Goal: Task Accomplishment & Management: Manage account settings

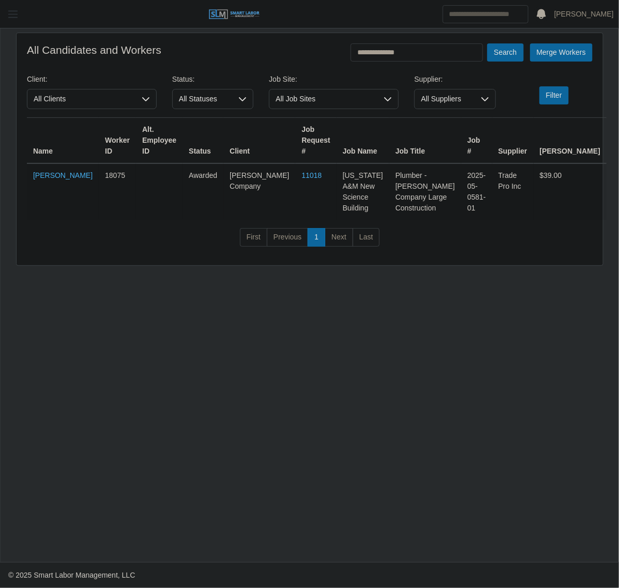
click at [8, 19] on span "button" at bounding box center [12, 14] width 13 height 12
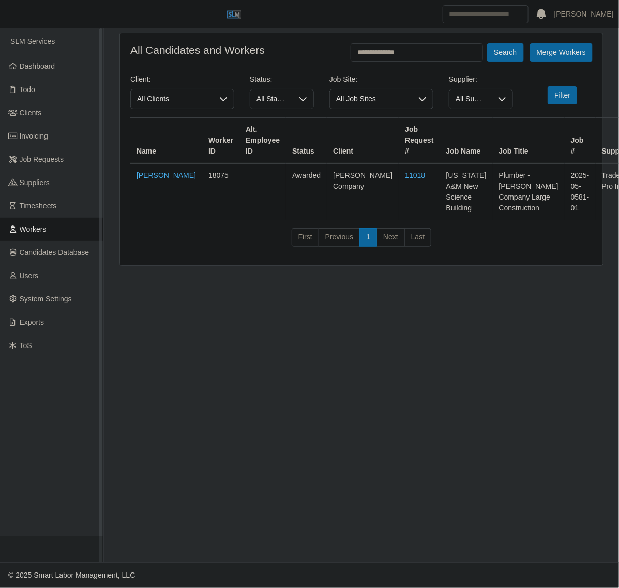
click at [61, 231] on link "Workers" at bounding box center [51, 229] width 103 height 23
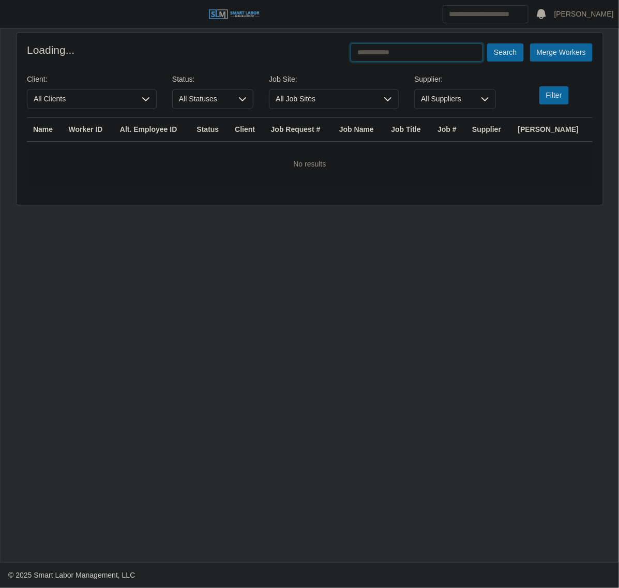
click at [409, 47] on input "text" at bounding box center [417, 52] width 132 height 18
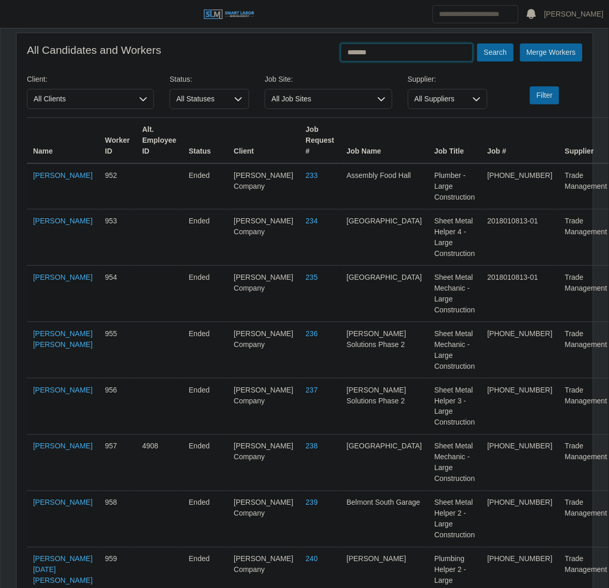
type input "*******"
click at [477, 43] on button "Search" at bounding box center [495, 52] width 36 height 18
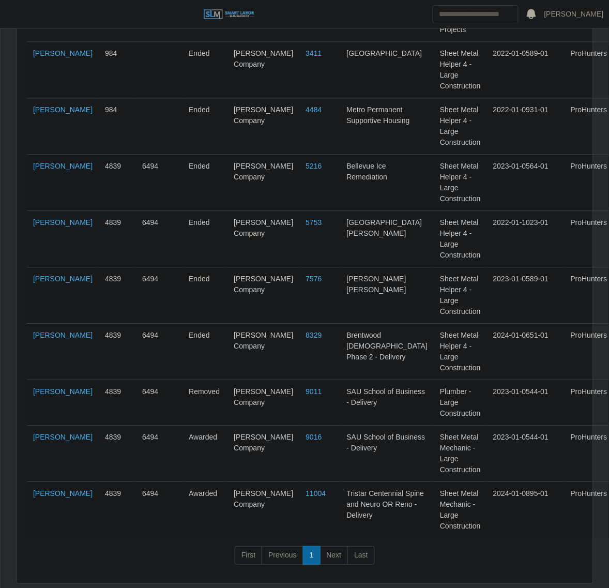
scroll to position [1287, 0]
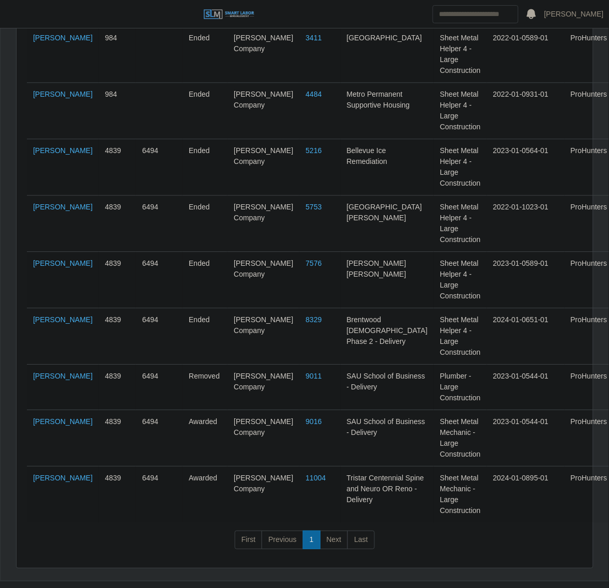
click at [58, 467] on td "Bryan Rosario Rodriguez" at bounding box center [63, 495] width 72 height 56
click at [52, 474] on link "Bryan Rosario Rodriguez" at bounding box center [62, 478] width 59 height 8
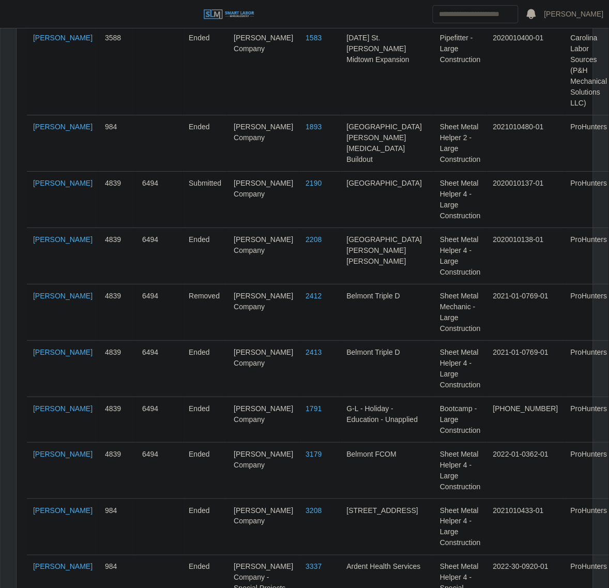
scroll to position [0, 0]
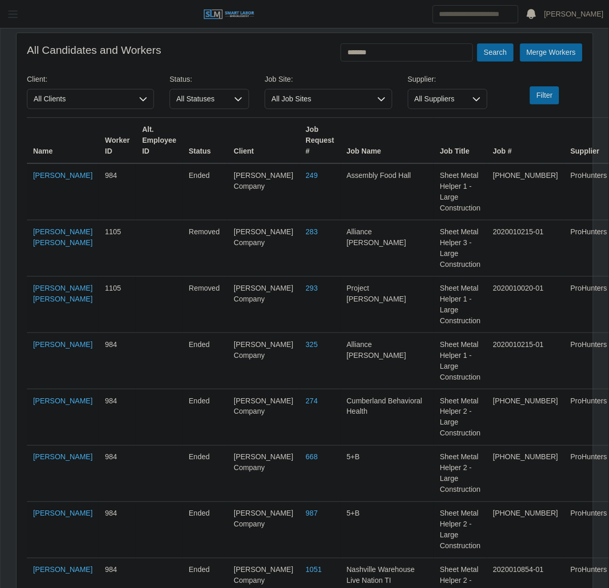
click at [19, 16] on span "button" at bounding box center [12, 14] width 13 height 12
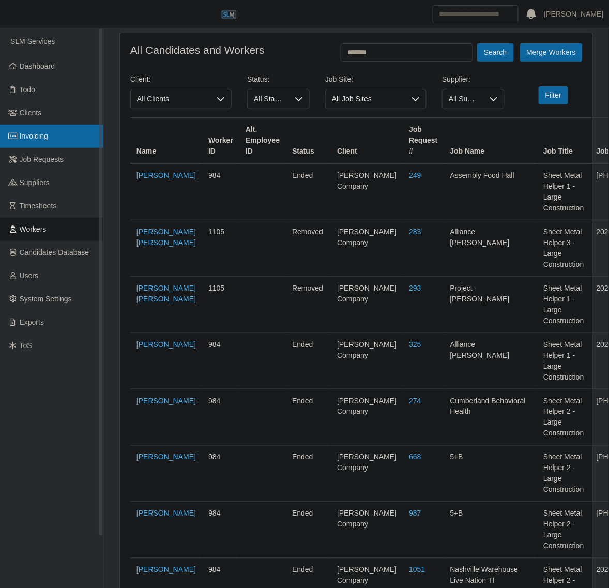
click at [64, 139] on link "Invoicing" at bounding box center [51, 136] width 103 height 23
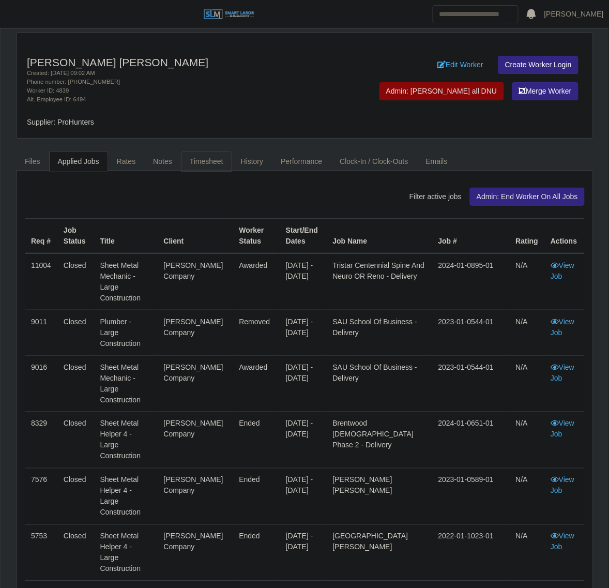
click at [191, 166] on link "Timesheet" at bounding box center [206, 162] width 51 height 20
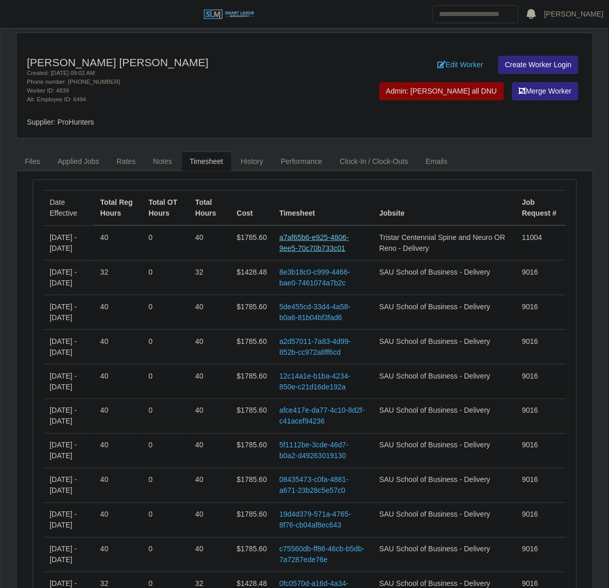
click at [344, 236] on link "a7af65b6-e925-4806-9ee5-70c70b733c01" at bounding box center [315, 242] width 70 height 19
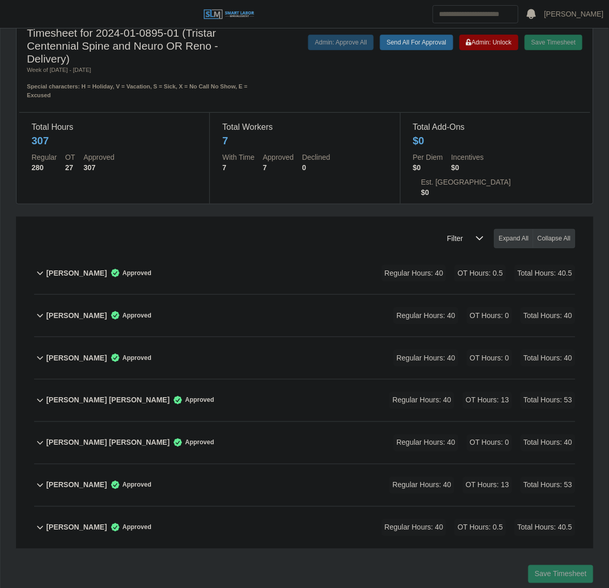
scroll to position [39, 0]
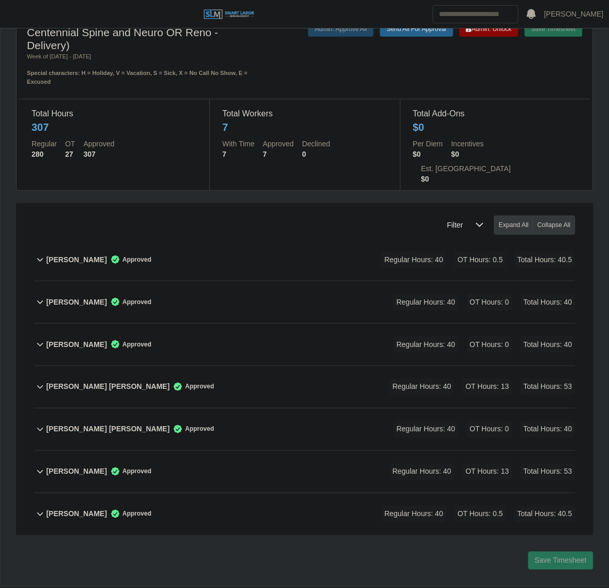
click at [290, 330] on div "Bryan Rosario Rodriguez Approved Regular Hours: 40 OT Hours: 0 Total Hours: 40" at bounding box center [311, 345] width 530 height 42
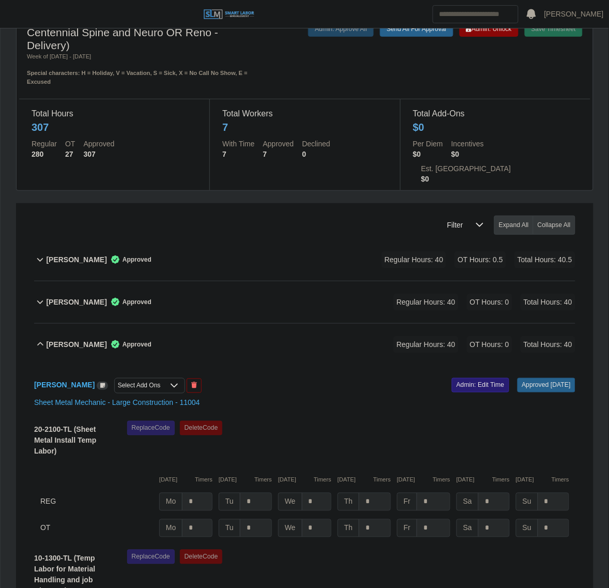
click at [476, 378] on link "Admin: Edit Time" at bounding box center [480, 385] width 57 height 14
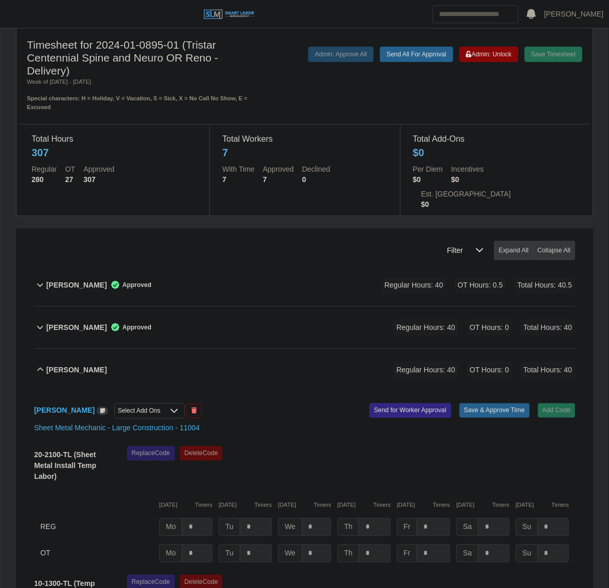
scroll to position [0, 0]
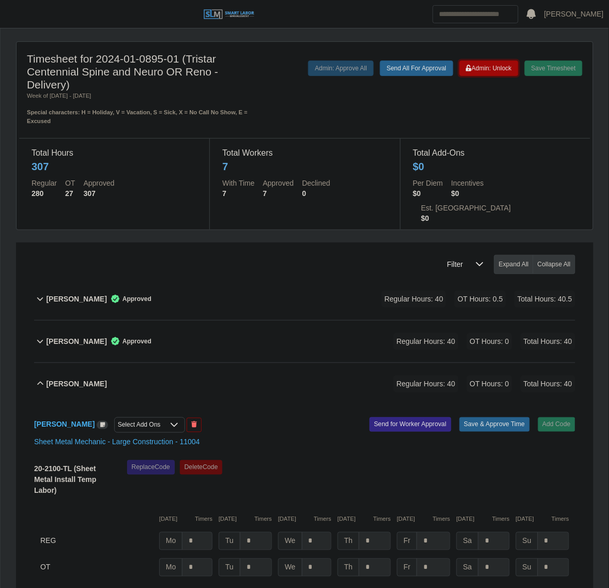
click at [496, 71] on span "Admin: Unlock" at bounding box center [490, 68] width 46 height 7
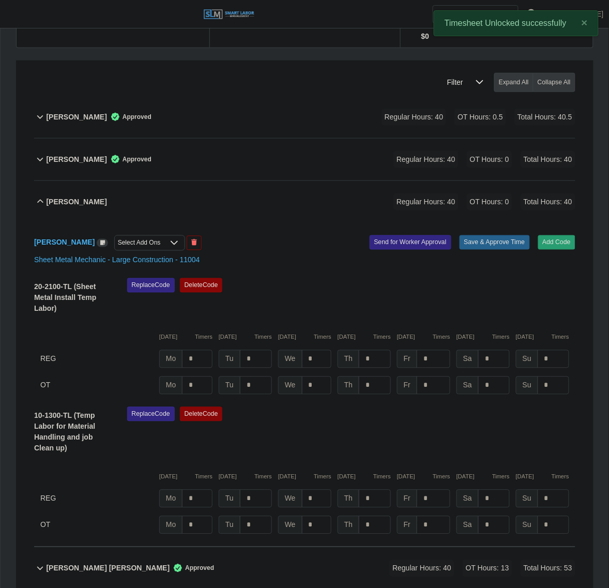
scroll to position [194, 0]
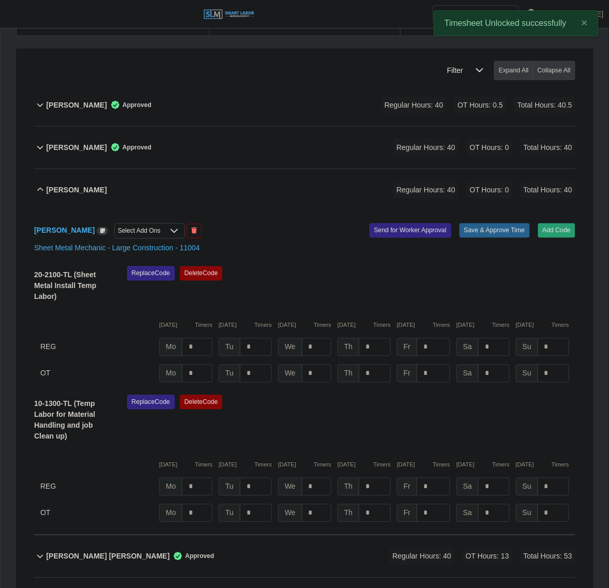
click at [164, 224] on div "Select Add Ons" at bounding box center [139, 231] width 49 height 14
click at [173, 220] on li "Per Diem Daily" at bounding box center [256, 227] width 232 height 19
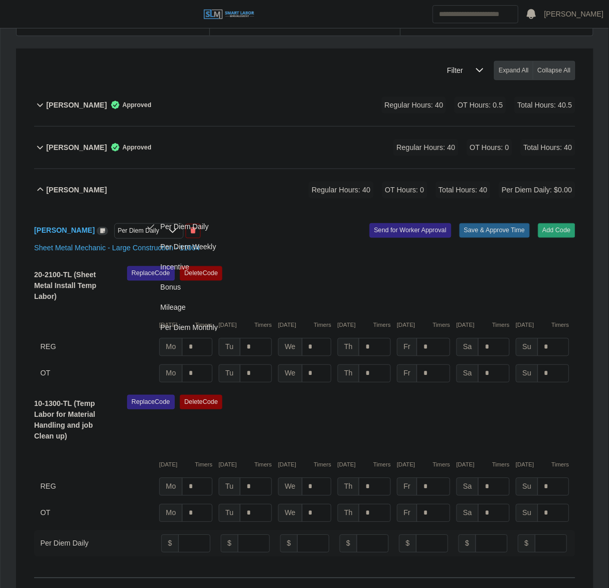
click at [289, 211] on div "Bryan Rosario Rodriguez Per Diem Daily Add Code Save & Approve Time Send for Wo…" at bounding box center [305, 394] width 542 height 367
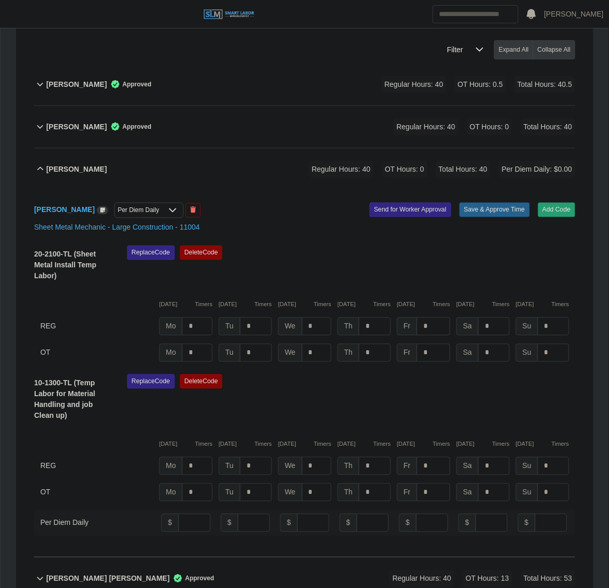
scroll to position [388, 0]
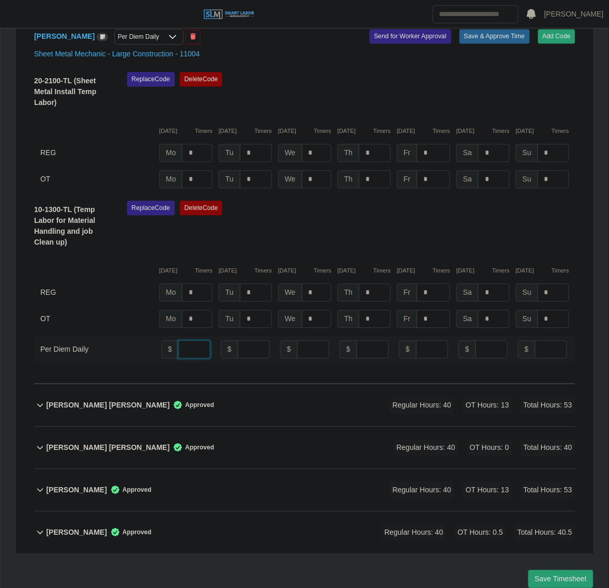
click at [187, 341] on input "number" at bounding box center [194, 350] width 32 height 18
type input "**"
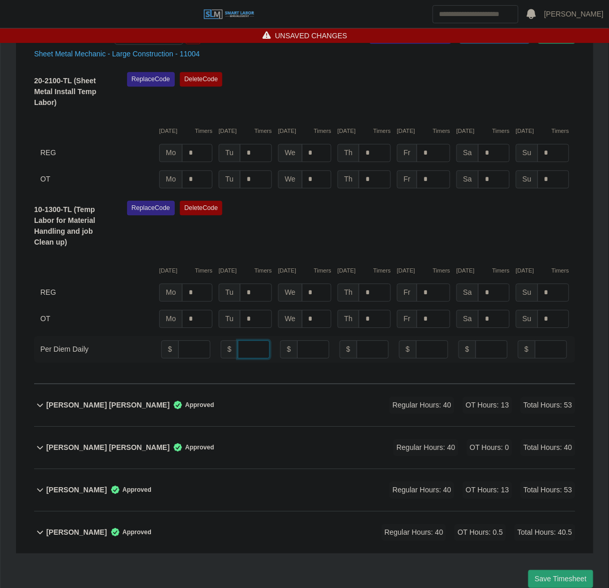
type input "**"
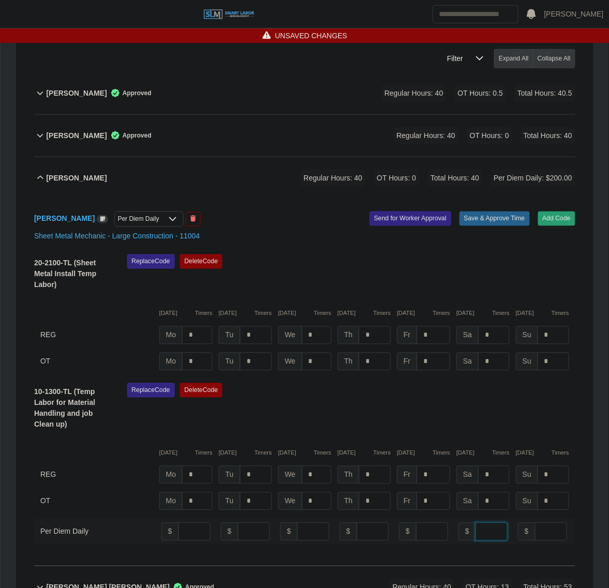
scroll to position [194, 0]
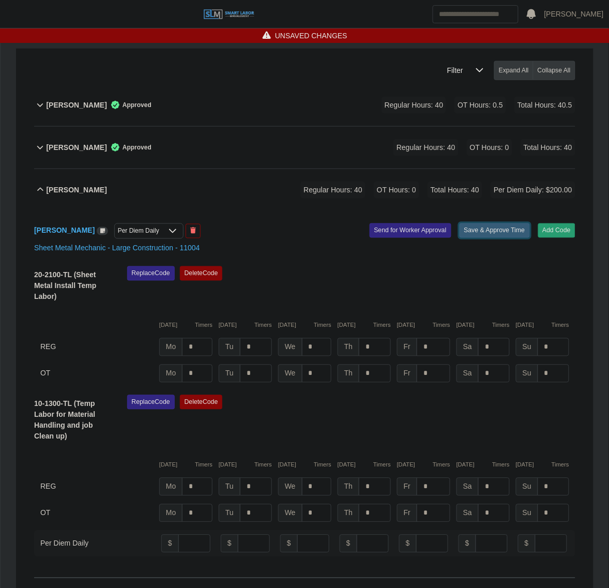
click at [500, 223] on button "Save & Approve Time" at bounding box center [495, 230] width 70 height 14
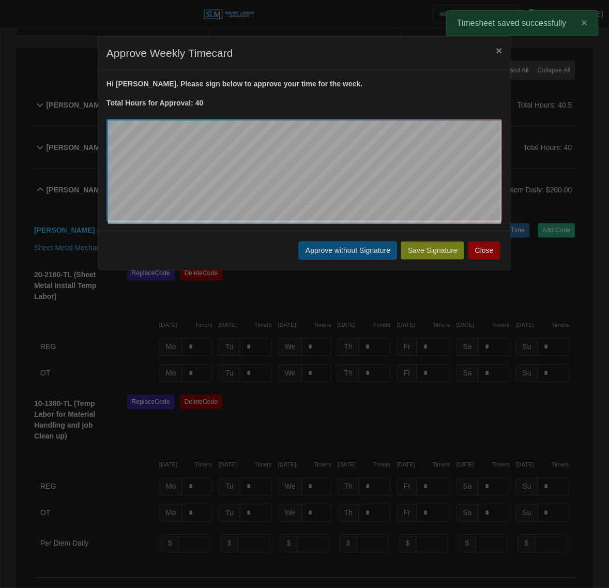
click at [317, 244] on button "Approve without Signature" at bounding box center [348, 251] width 98 height 18
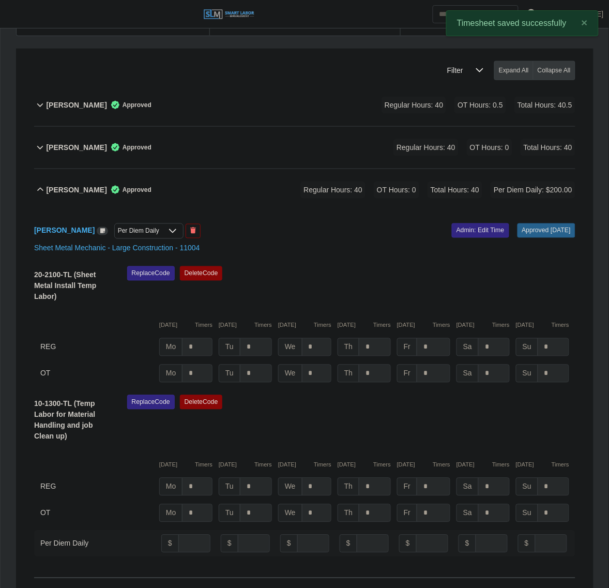
click at [76, 185] on b "Bryan Rosario Rodriguez" at bounding box center [76, 190] width 61 height 11
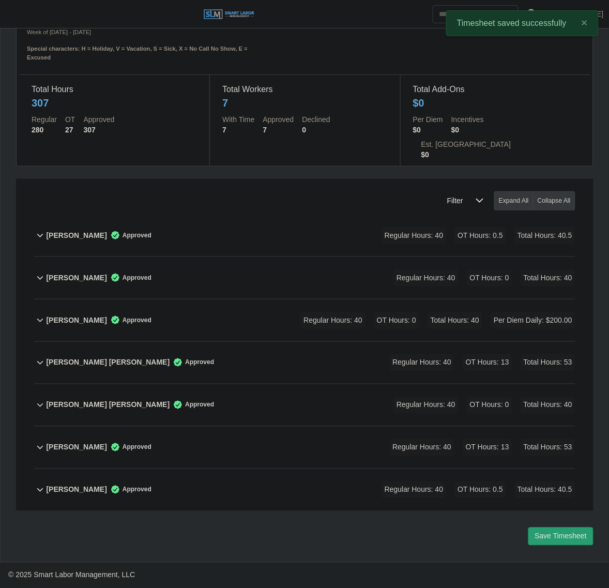
scroll to position [40, 0]
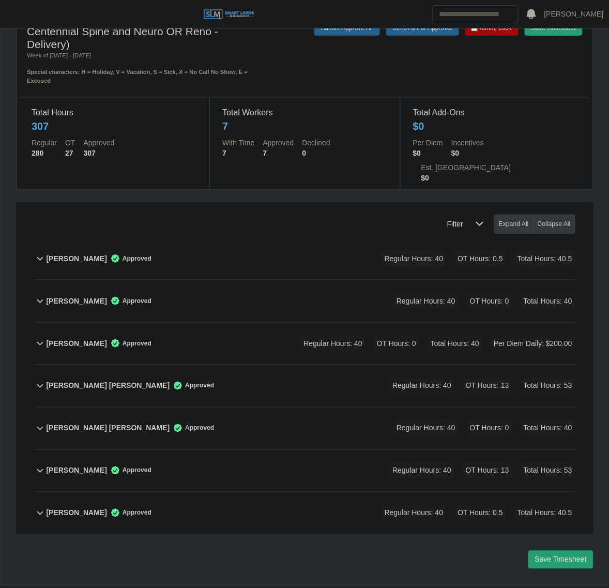
drag, startPoint x: 302, startPoint y: 401, endPoint x: 320, endPoint y: 394, distance: 19.5
click at [302, 408] on div "David Lopez Lisojo Approved Regular Hours: 40 OT Hours: 0 Total Hours: 40" at bounding box center [311, 429] width 530 height 42
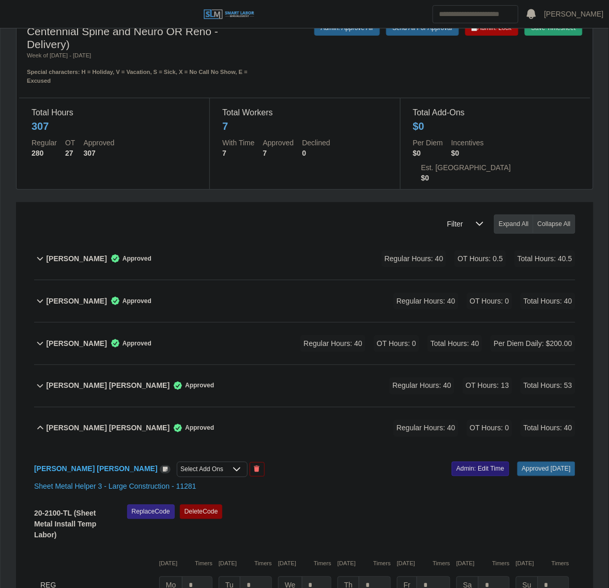
click at [479, 462] on link "Admin: Edit Time" at bounding box center [480, 469] width 57 height 14
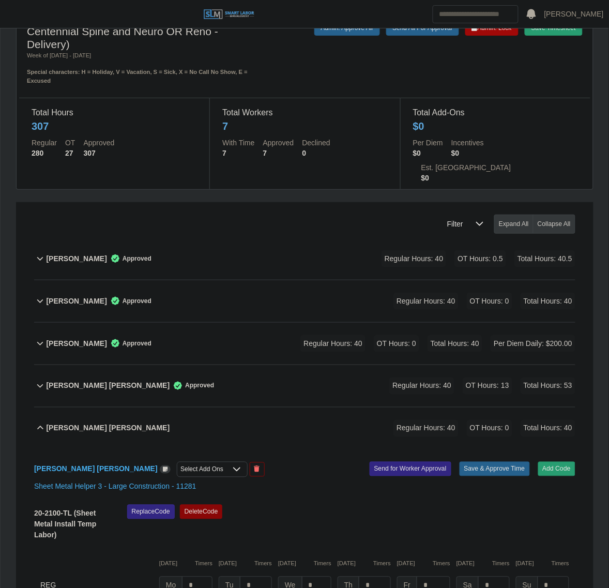
scroll to position [226, 0]
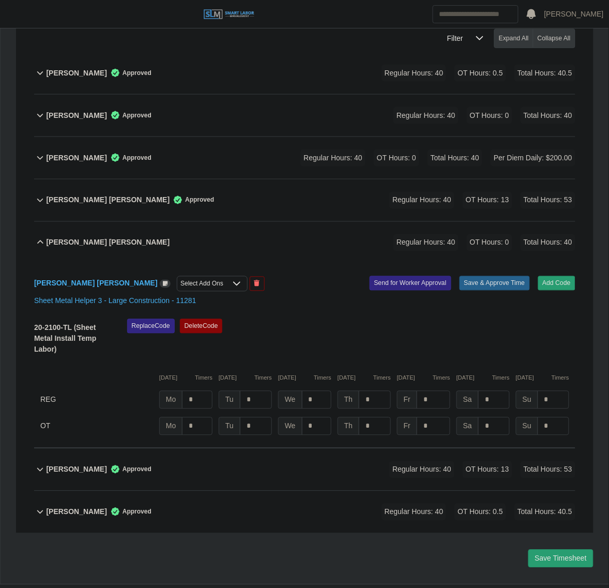
click at [177, 277] on div "Select Add Ons" at bounding box center [201, 284] width 49 height 14
click at [152, 275] on li "Per Diem Daily" at bounding box center [235, 281] width 232 height 19
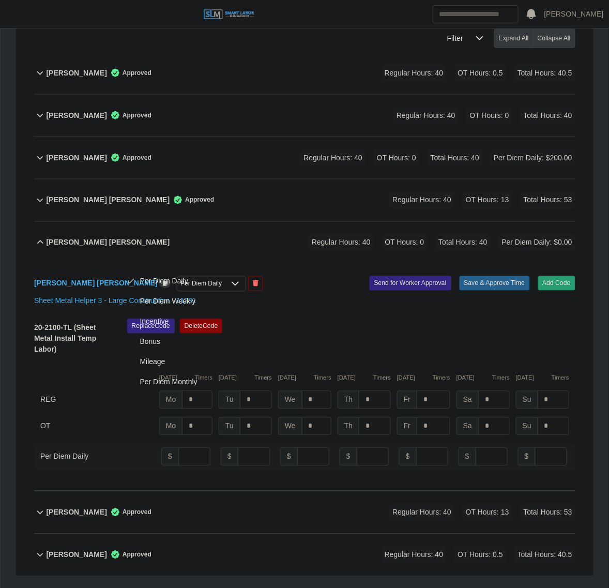
click at [273, 264] on div "David Lopez Lisojo Per Diem Daily Add Code Save & Approve Time Send for Worker …" at bounding box center [305, 378] width 542 height 228
click at [185, 448] on input "number" at bounding box center [194, 457] width 32 height 18
type input "**"
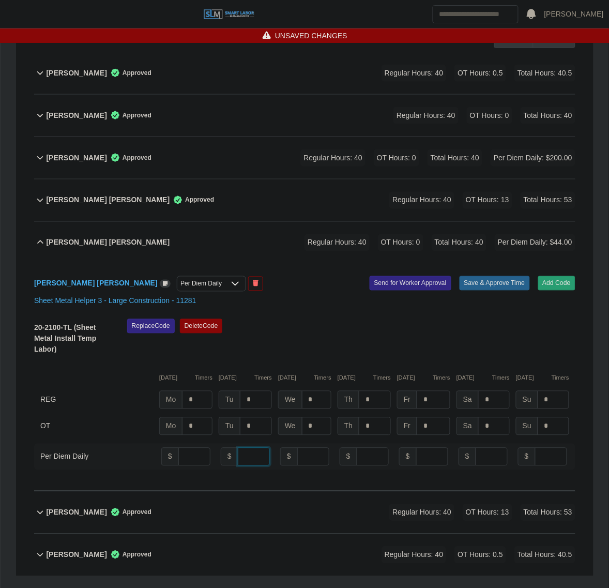
type input "**"
click at [497, 276] on button "Save & Approve Time" at bounding box center [495, 283] width 70 height 14
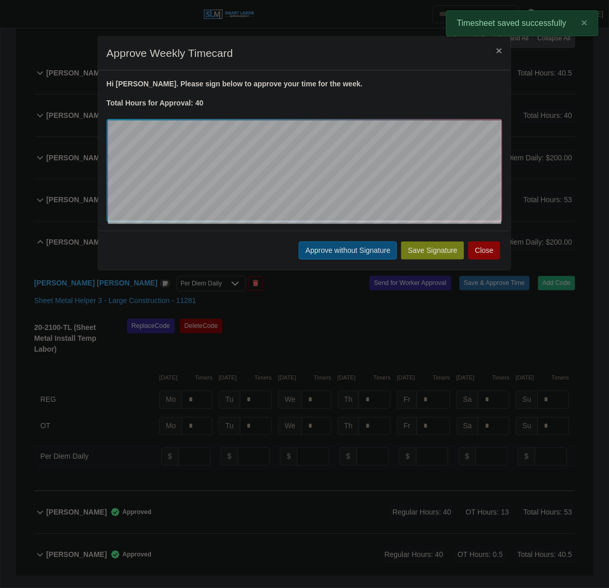
click at [325, 254] on button "Approve without Signature" at bounding box center [348, 251] width 98 height 18
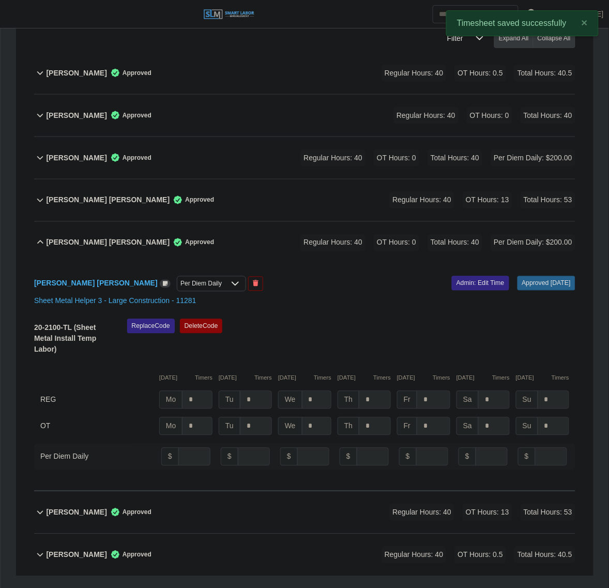
click at [328, 234] on span "Regular Hours: 40" at bounding box center [333, 242] width 65 height 17
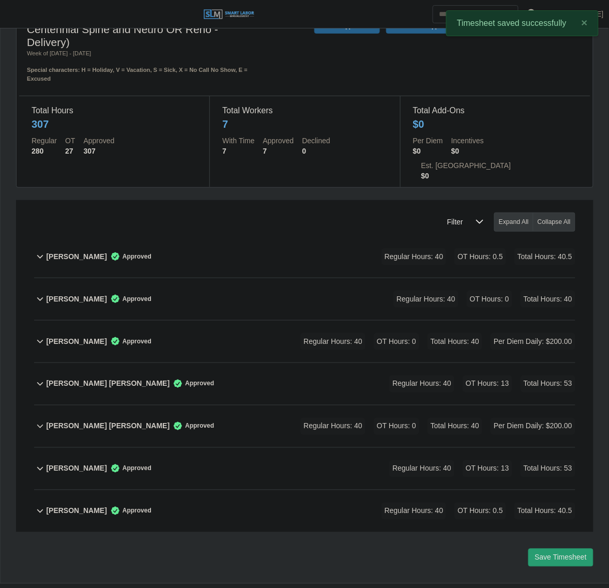
scroll to position [40, 0]
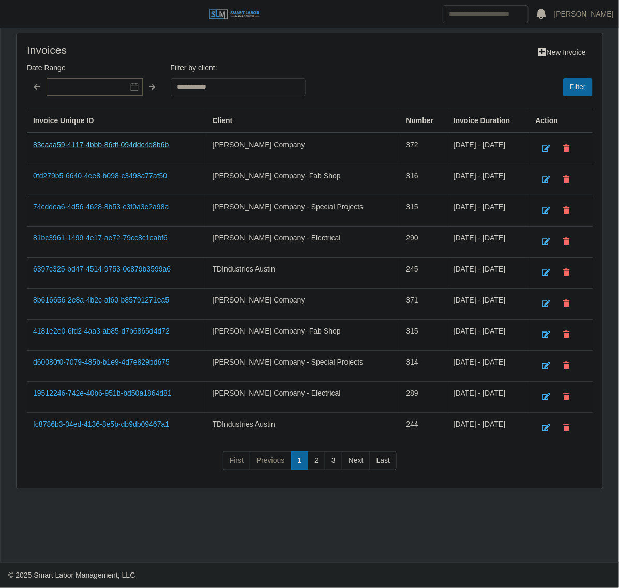
click at [123, 144] on link "83caaa59-4117-4bbb-86df-094ddc4d8b6b" at bounding box center [101, 145] width 136 height 8
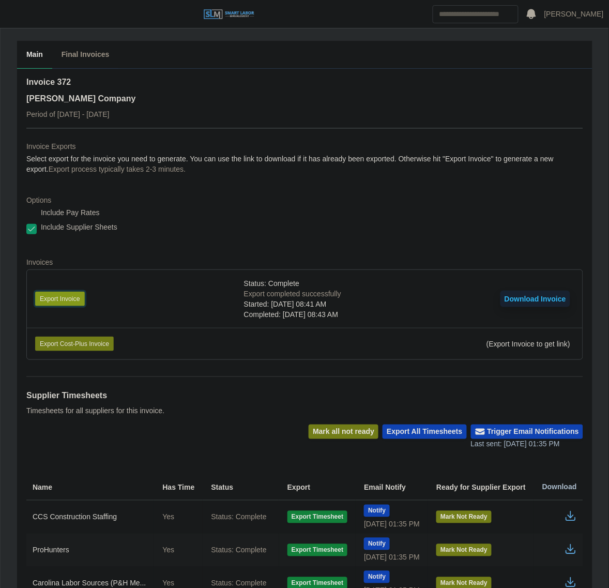
click at [53, 301] on button "Export Invoice" at bounding box center [60, 299] width 50 height 14
click at [52, 298] on button "Export Invoice" at bounding box center [60, 299] width 50 height 14
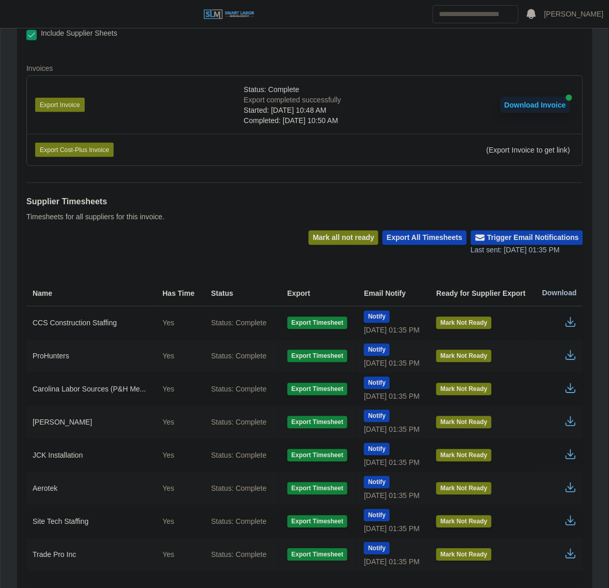
scroll to position [248, 0]
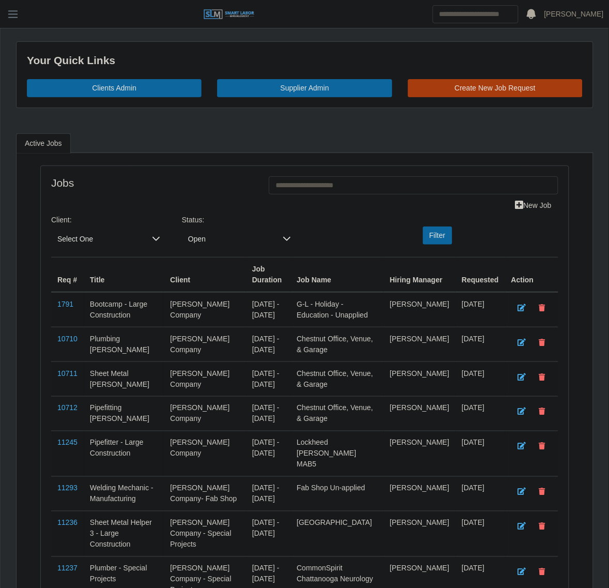
drag, startPoint x: 17, startPoint y: 21, endPoint x: 29, endPoint y: 37, distance: 20.7
click at [17, 21] on button "button" at bounding box center [13, 14] width 26 height 17
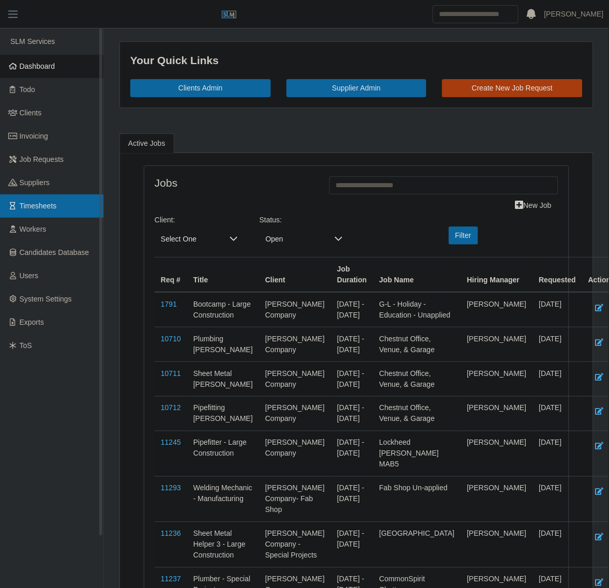
click at [63, 206] on link "Timesheets" at bounding box center [51, 205] width 103 height 23
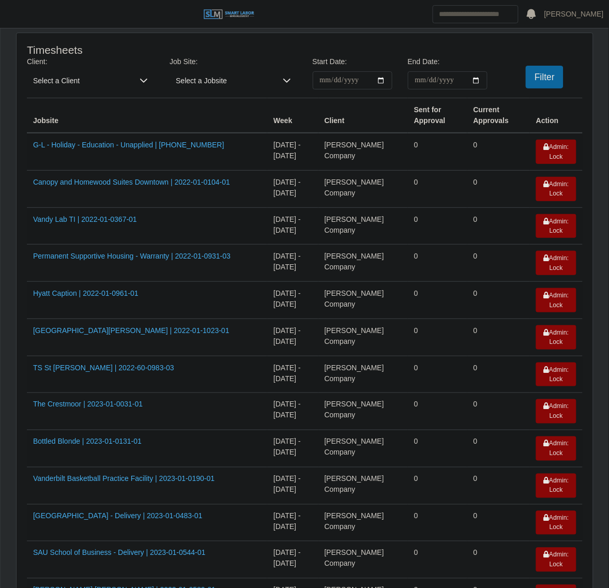
click at [58, 79] on span "Select a Client" at bounding box center [80, 80] width 107 height 18
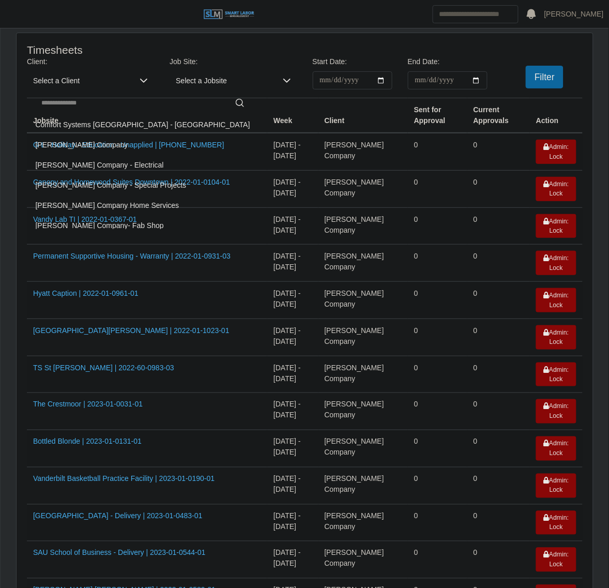
click at [48, 143] on span "Lee Company" at bounding box center [82, 145] width 93 height 11
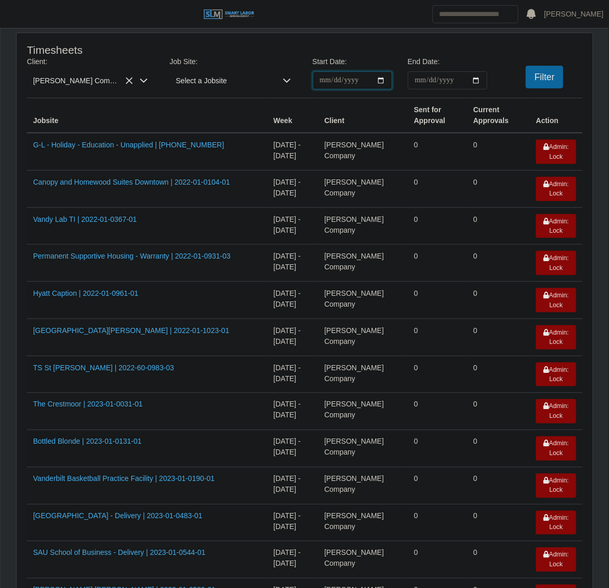
click at [382, 81] on input "**********" at bounding box center [353, 80] width 80 height 18
type input "**********"
click at [472, 81] on input "End Date:" at bounding box center [448, 80] width 80 height 18
type input "**********"
click at [546, 71] on button "Filter" at bounding box center [545, 77] width 38 height 23
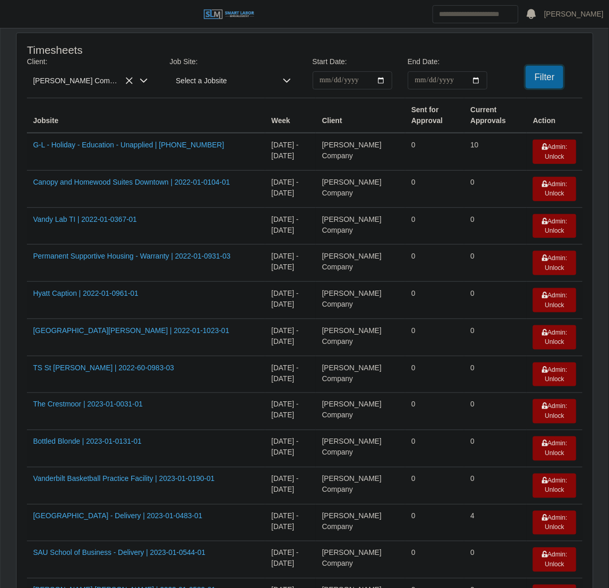
scroll to position [1499, 0]
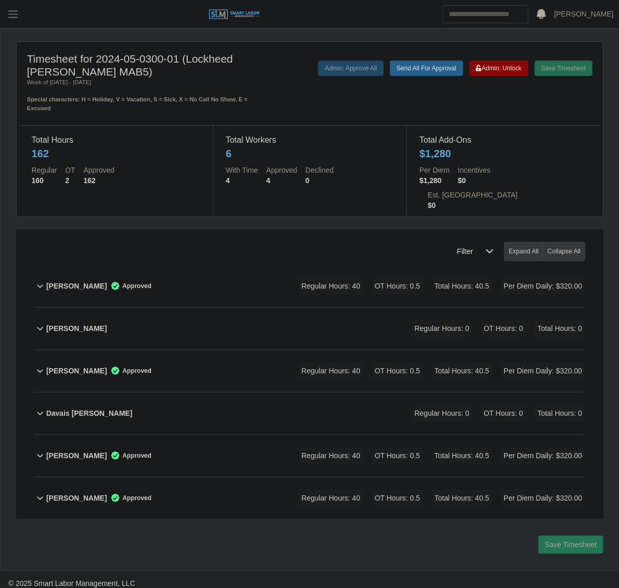
click at [247, 308] on div "[PERSON_NAME] Regular Hours: 0 OT Hours: 0 Total Hours: 0" at bounding box center [315, 329] width 539 height 42
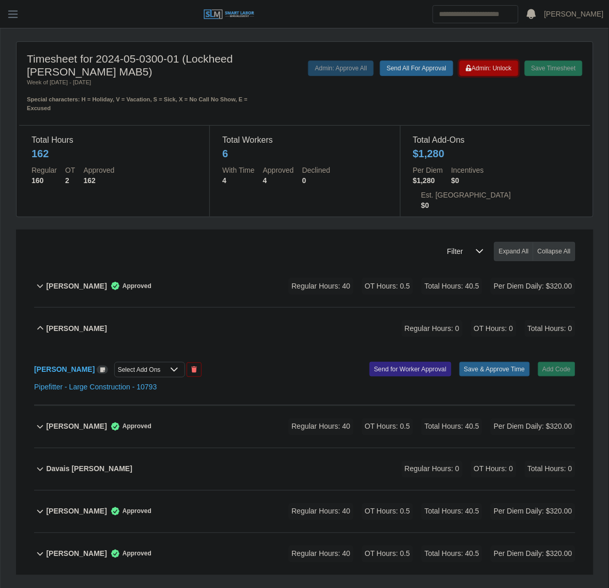
click at [499, 65] on span "Admin: Unlock" at bounding box center [490, 68] width 46 height 7
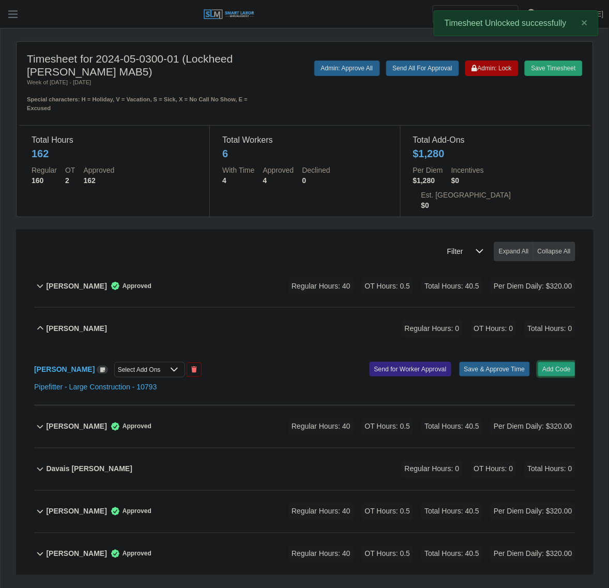
click at [569, 362] on button "Add Code" at bounding box center [557, 369] width 38 height 14
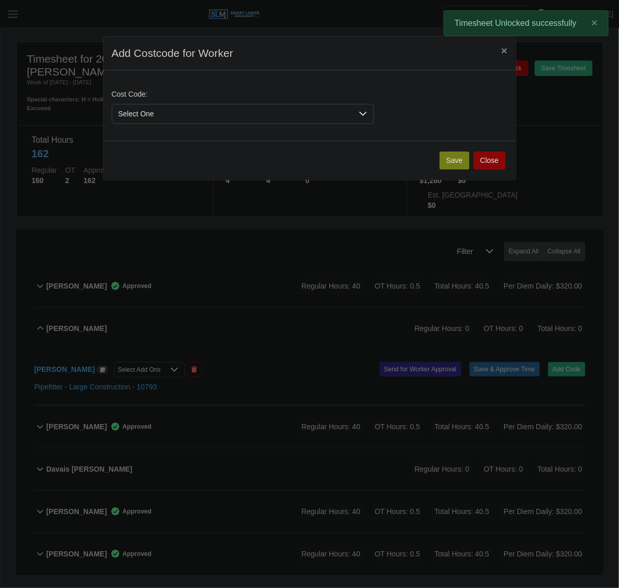
click at [228, 121] on span "Select One" at bounding box center [232, 113] width 241 height 19
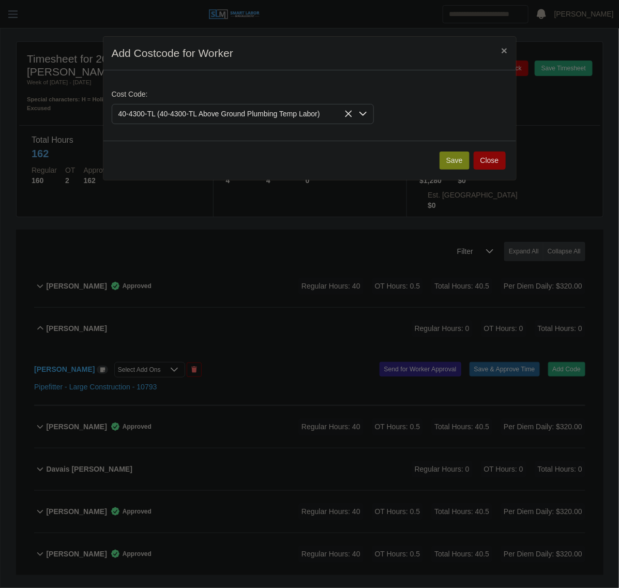
click at [455, 169] on button "Save" at bounding box center [455, 161] width 30 height 18
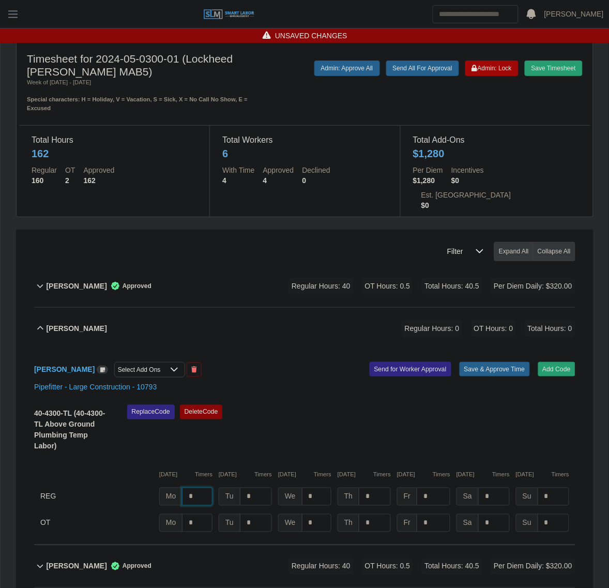
click at [204, 488] on input "*" at bounding box center [197, 497] width 31 height 18
type input "*"
type input "**"
type input "****"
type input "**"
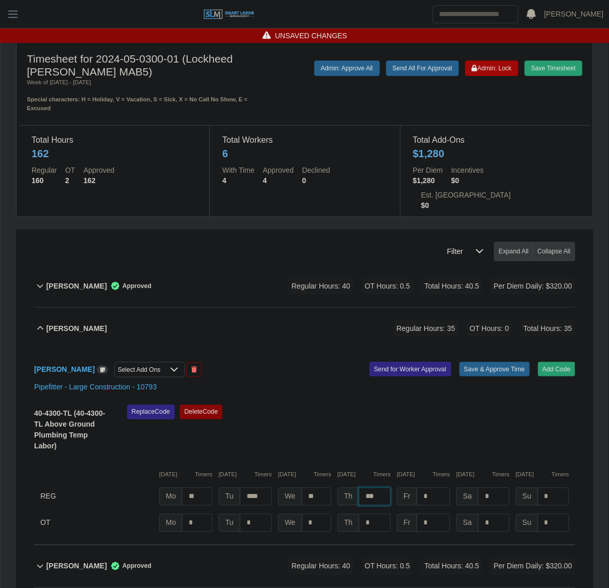
type input "***"
click at [486, 362] on button "Save & Approve Time" at bounding box center [495, 369] width 70 height 14
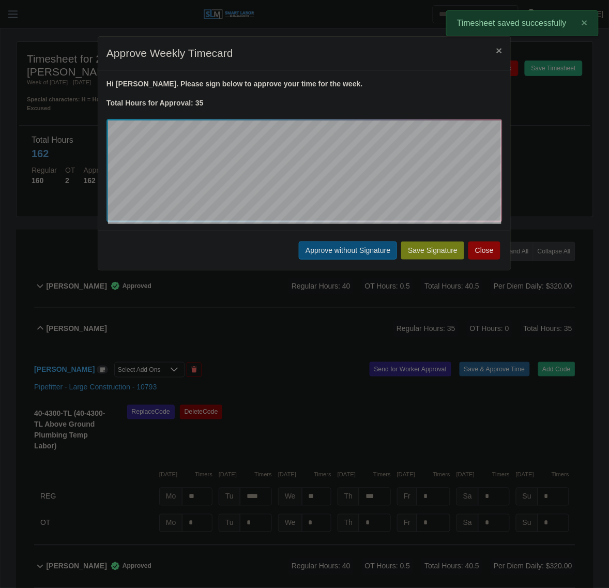
click at [306, 242] on button "Approve without Signature" at bounding box center [348, 251] width 98 height 18
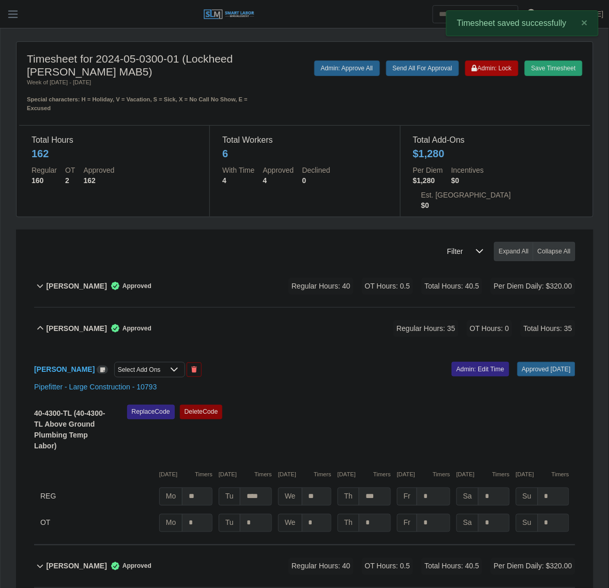
click at [208, 317] on div "Antwan Bragg Approved Regular Hours: 35 OT Hours: 0 Total Hours: 35" at bounding box center [311, 329] width 530 height 42
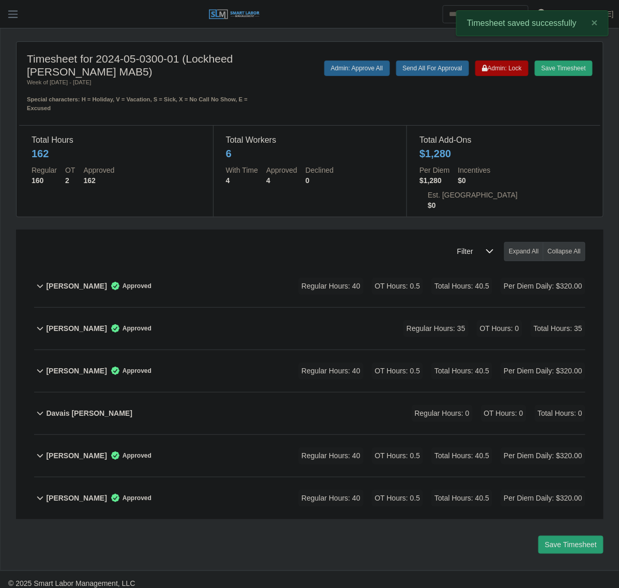
click at [187, 393] on div "Davais Schaffer Regular Hours: 0 OT Hours: 0 Total Hours: 0" at bounding box center [315, 414] width 539 height 42
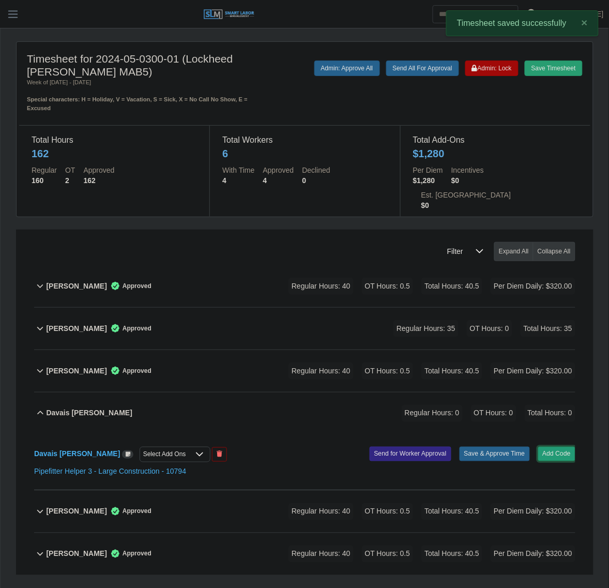
click at [559, 447] on button "Add Code" at bounding box center [557, 454] width 38 height 14
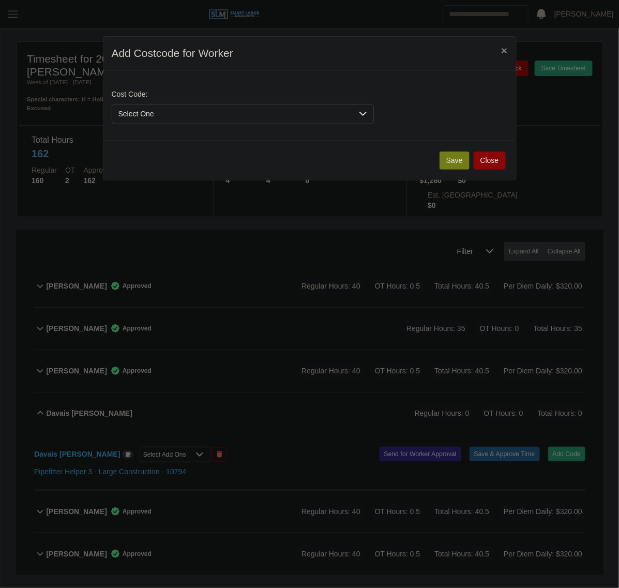
click at [217, 114] on span "Select One" at bounding box center [232, 113] width 241 height 19
click at [458, 159] on button "Save" at bounding box center [455, 161] width 30 height 18
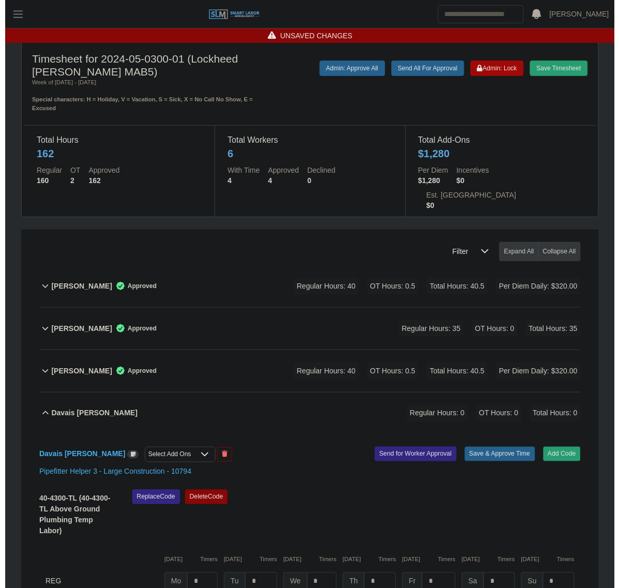
scroll to position [182, 0]
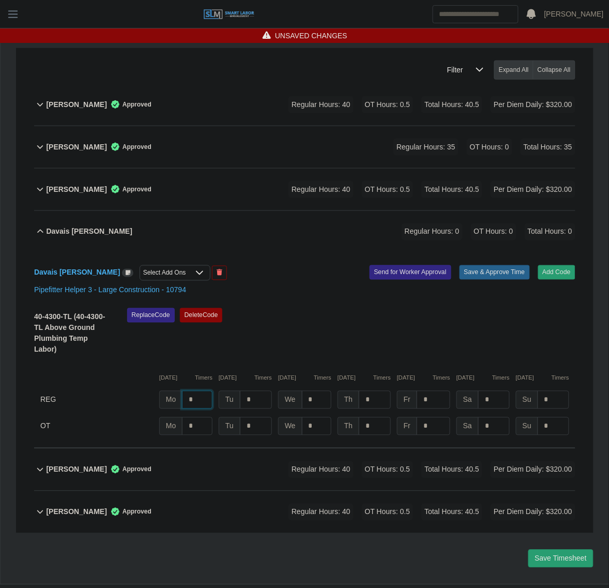
click at [204, 391] on input "*" at bounding box center [197, 400] width 31 height 18
type input "**"
type input "****"
type input "**"
type input "***"
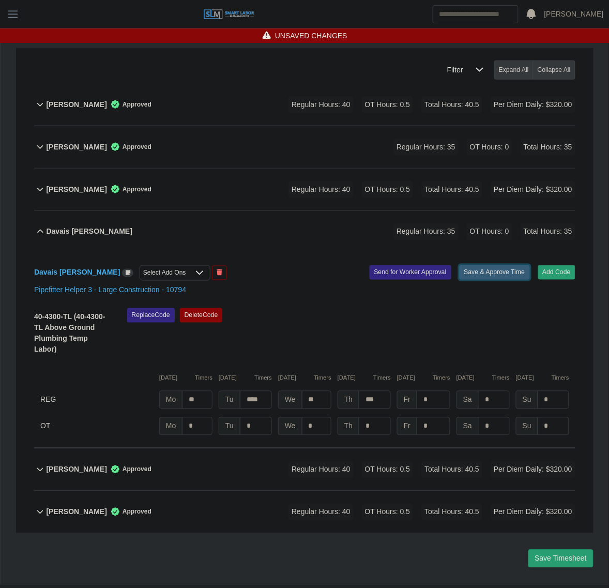
click at [469, 265] on button "Save & Approve Time" at bounding box center [495, 272] width 70 height 14
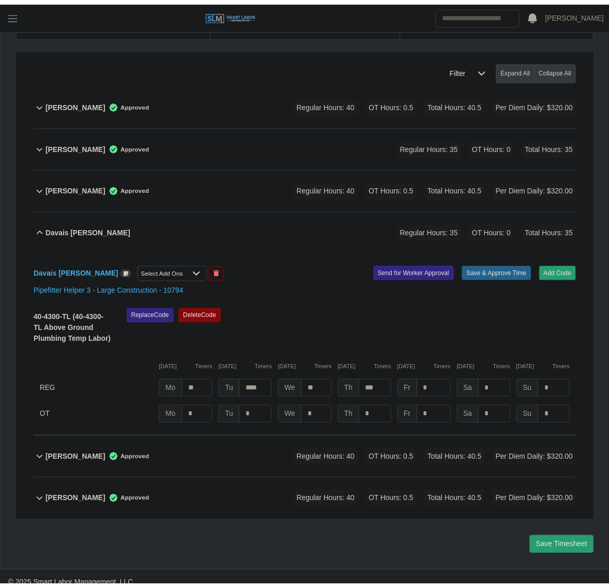
scroll to position [171, 0]
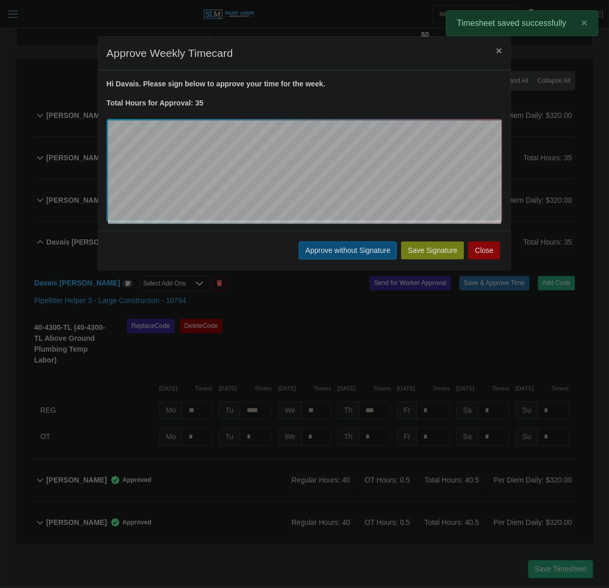
click at [311, 249] on button "Approve without Signature" at bounding box center [348, 251] width 98 height 18
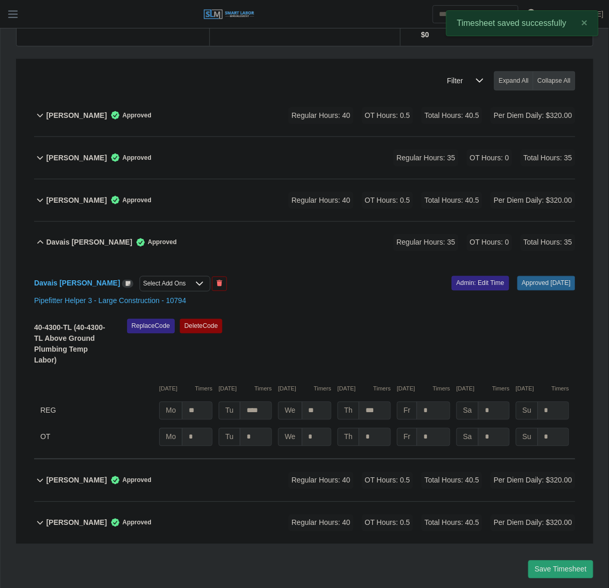
click at [273, 222] on div "Davais Schaffer Approved Regular Hours: 35 OT Hours: 0 Total Hours: 35" at bounding box center [311, 243] width 530 height 42
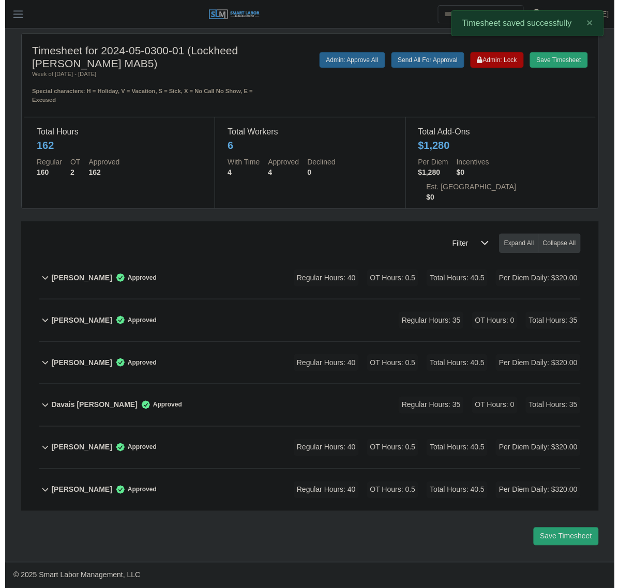
scroll to position [0, 0]
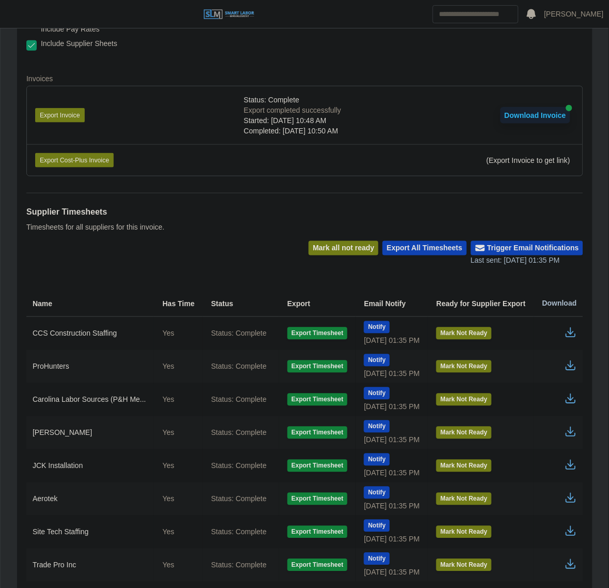
scroll to position [248, 0]
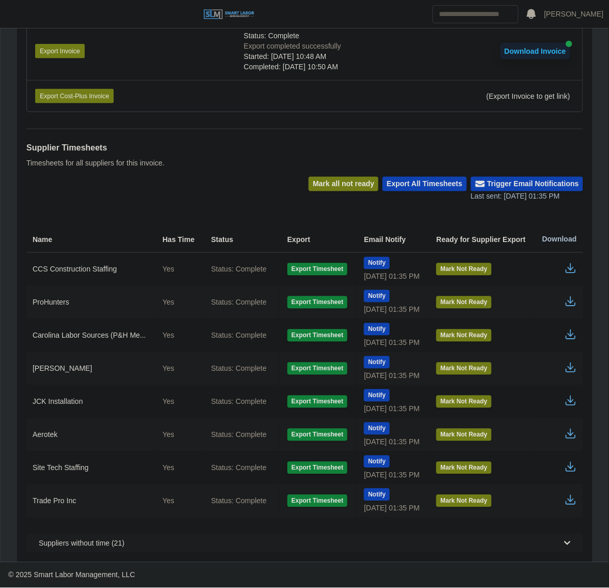
click at [575, 297] on icon "button" at bounding box center [571, 301] width 12 height 12
click at [570, 503] on icon "button" at bounding box center [571, 500] width 12 height 12
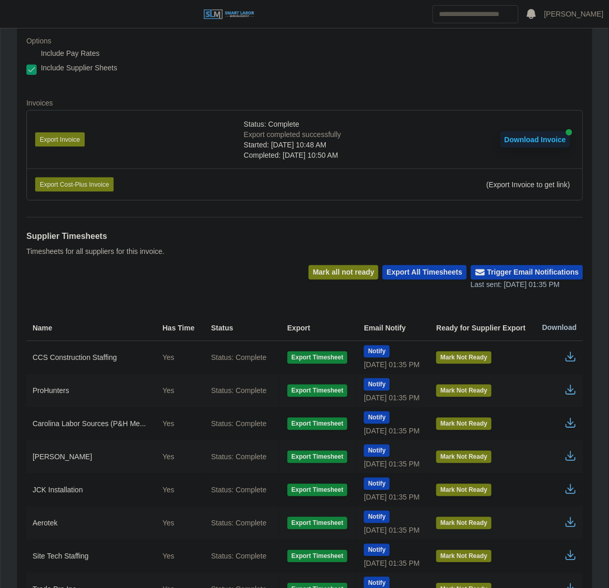
scroll to position [0, 0]
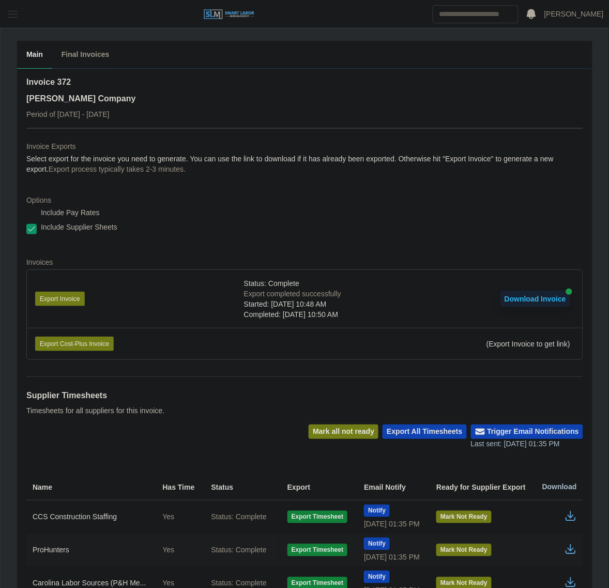
click at [5, 19] on button "button" at bounding box center [13, 14] width 26 height 17
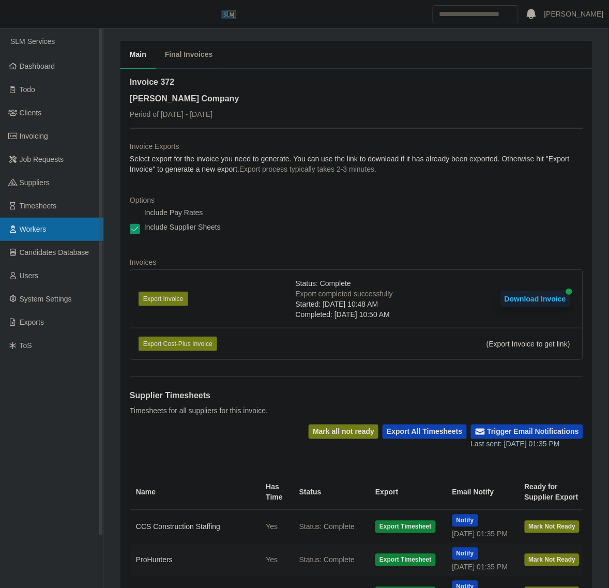
click at [23, 230] on span "Workers" at bounding box center [33, 229] width 27 height 8
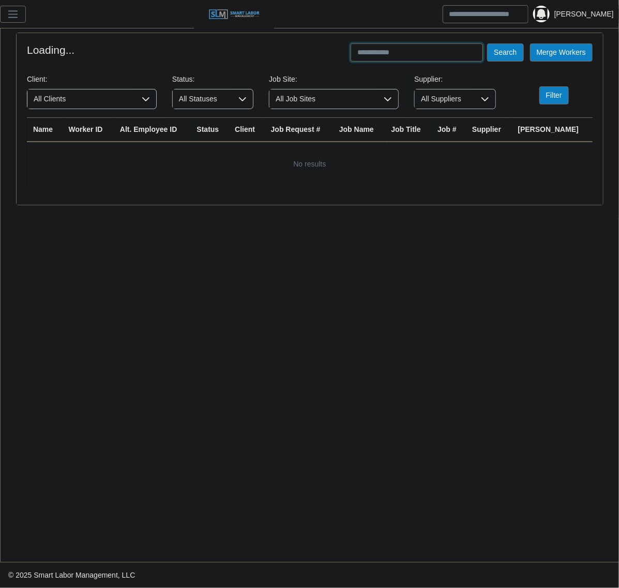
click at [434, 54] on input "text" at bounding box center [417, 52] width 132 height 18
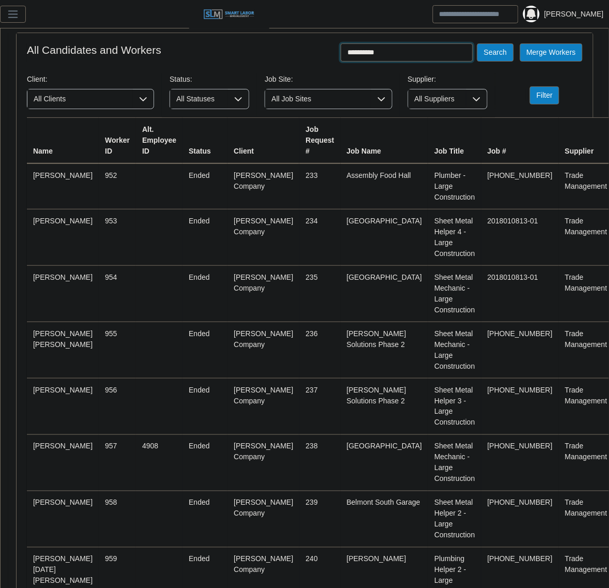
type input "**********"
click at [477, 43] on button "Search" at bounding box center [495, 52] width 36 height 18
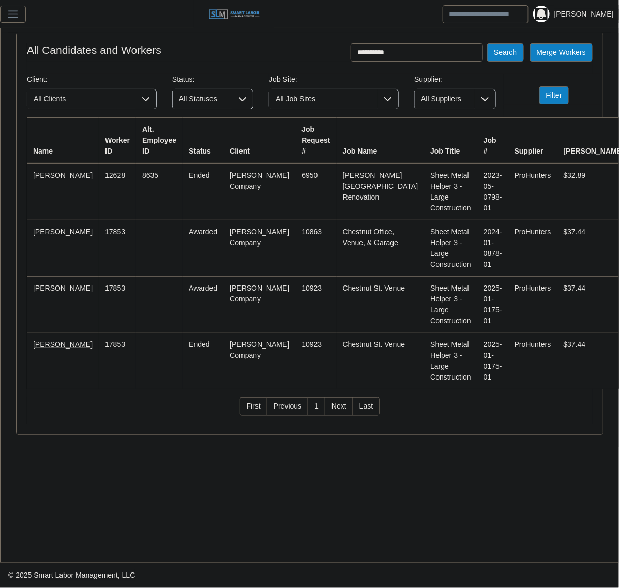
click at [39, 340] on link "Johan Banegas Mejia" at bounding box center [62, 344] width 59 height 8
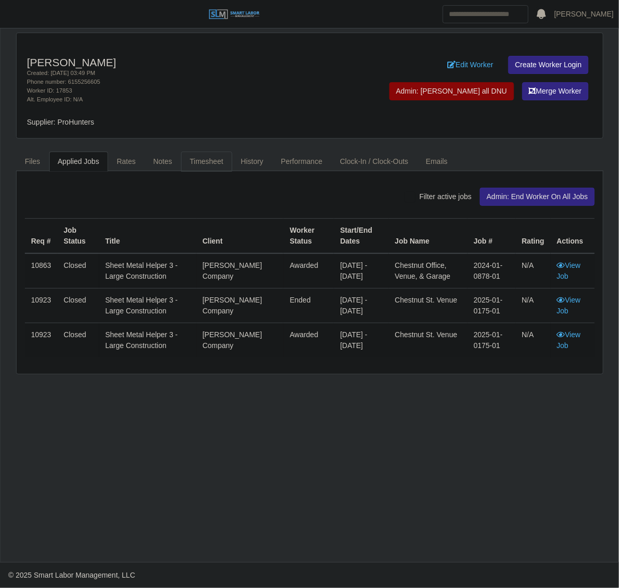
click at [216, 154] on link "Timesheet" at bounding box center [206, 162] width 51 height 20
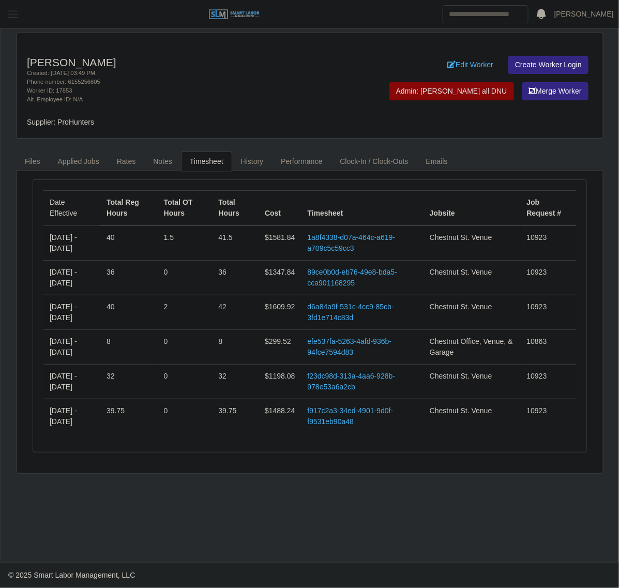
click at [13, 21] on button "button" at bounding box center [13, 14] width 26 height 17
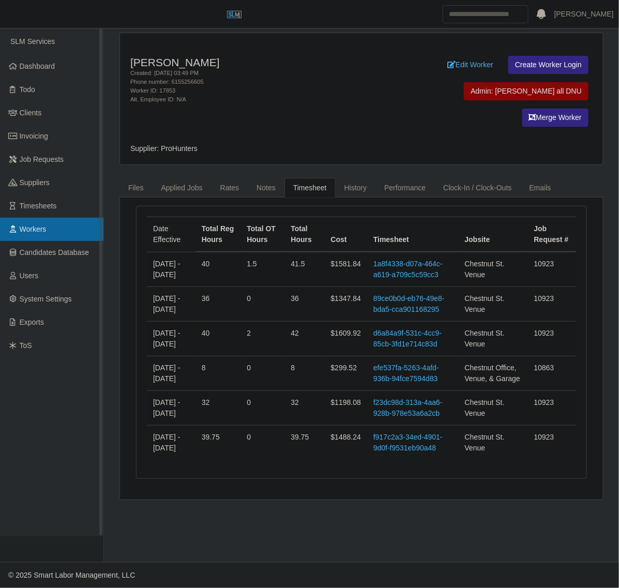
click at [42, 227] on span "Workers" at bounding box center [33, 229] width 27 height 8
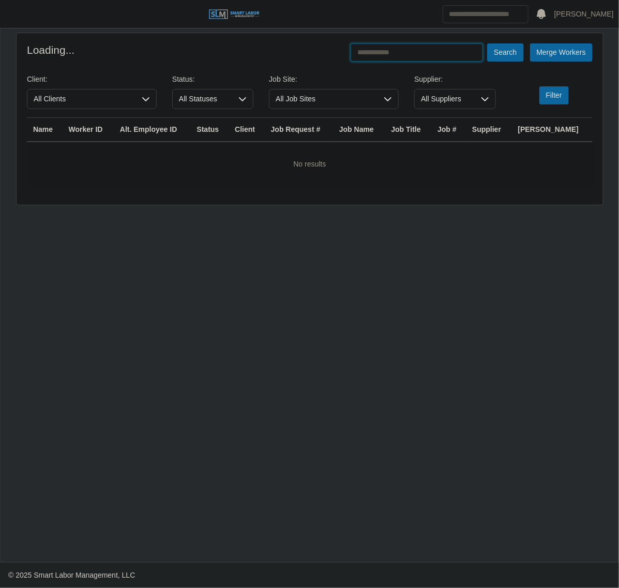
click at [388, 47] on input "text" at bounding box center [417, 52] width 132 height 18
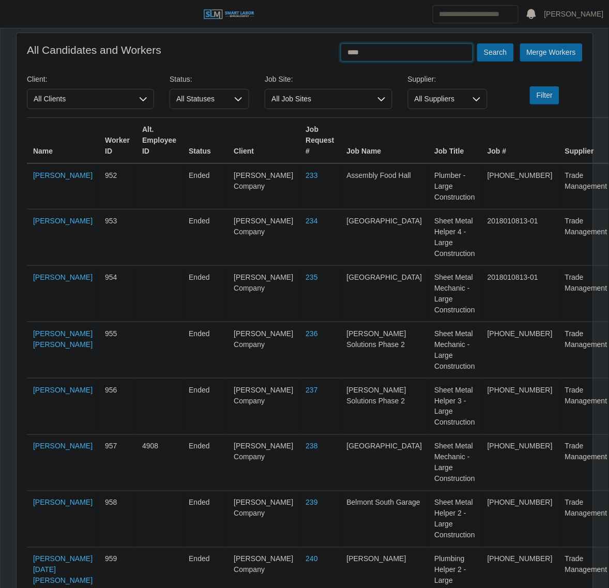
click at [477, 43] on button "Search" at bounding box center [495, 52] width 36 height 18
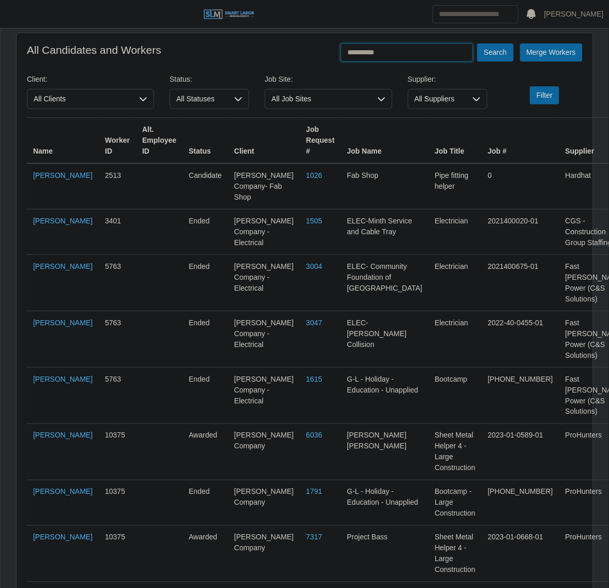
type input "**********"
click at [477, 43] on button "Search" at bounding box center [495, 52] width 36 height 18
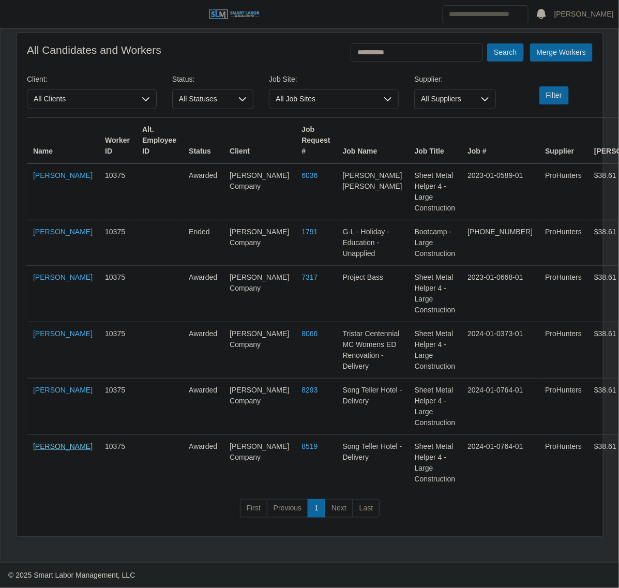
click at [42, 442] on link "Rudy Lopez Castanon" at bounding box center [62, 446] width 59 height 8
click at [16, 14] on span "button" at bounding box center [12, 14] width 13 height 12
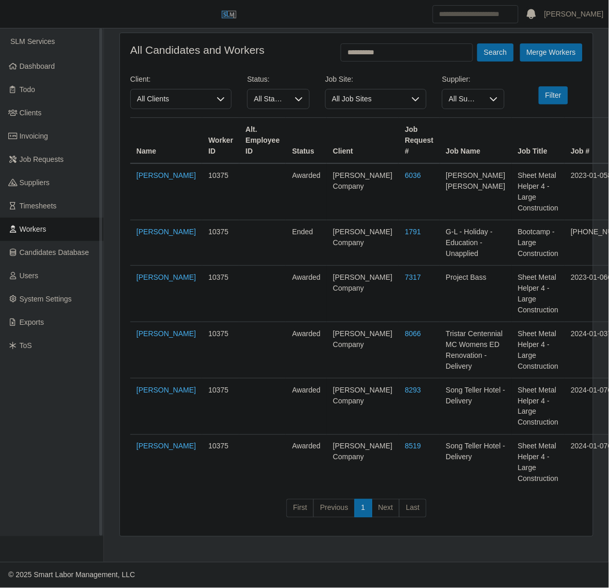
click at [45, 229] on span "Workers" at bounding box center [33, 229] width 27 height 8
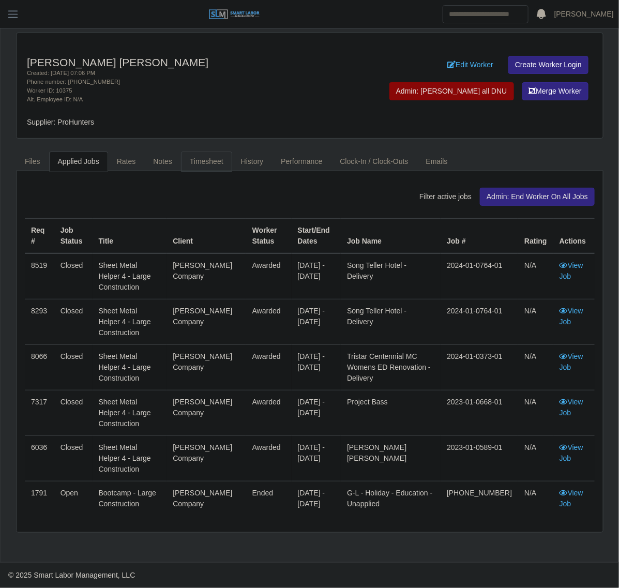
click at [204, 159] on link "Timesheet" at bounding box center [206, 162] width 51 height 20
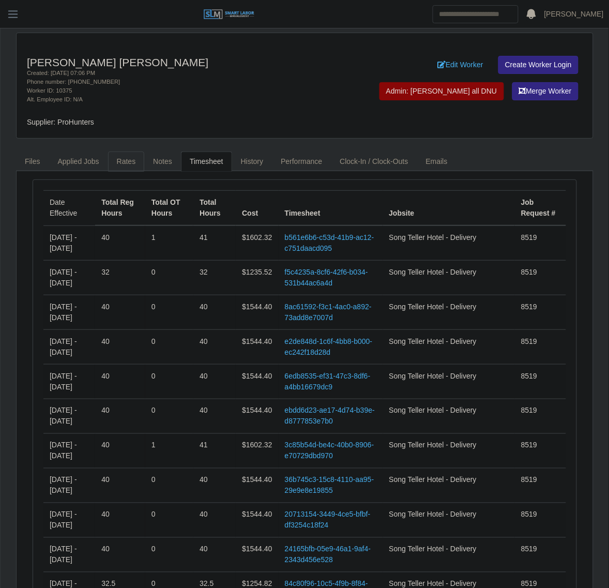
click at [118, 156] on link "Rates" at bounding box center [126, 162] width 37 height 20
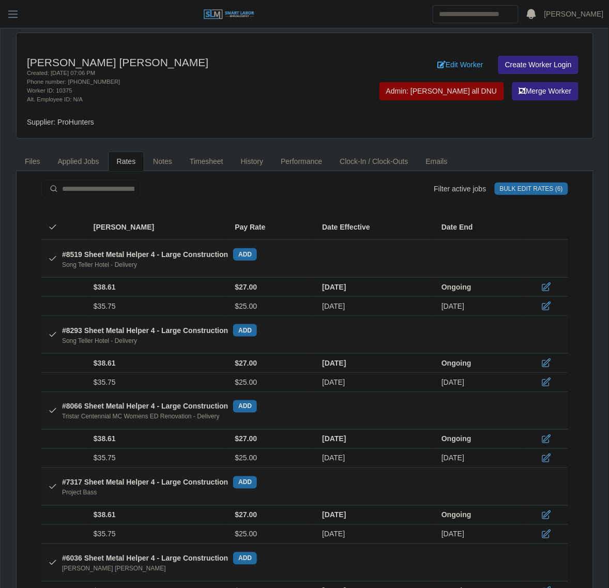
click at [524, 193] on button "Bulk Edit Rates (6)" at bounding box center [531, 189] width 73 height 12
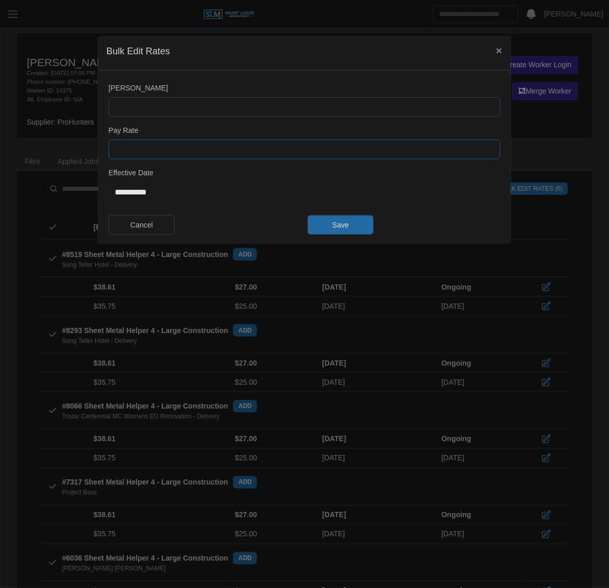
drag, startPoint x: 135, startPoint y: 154, endPoint x: 139, endPoint y: 164, distance: 10.5
click at [136, 157] on input "Pay Rate" at bounding box center [305, 150] width 392 height 20
type input "*****"
click at [147, 103] on input "[PERSON_NAME]" at bounding box center [305, 107] width 392 height 20
type input "*****"
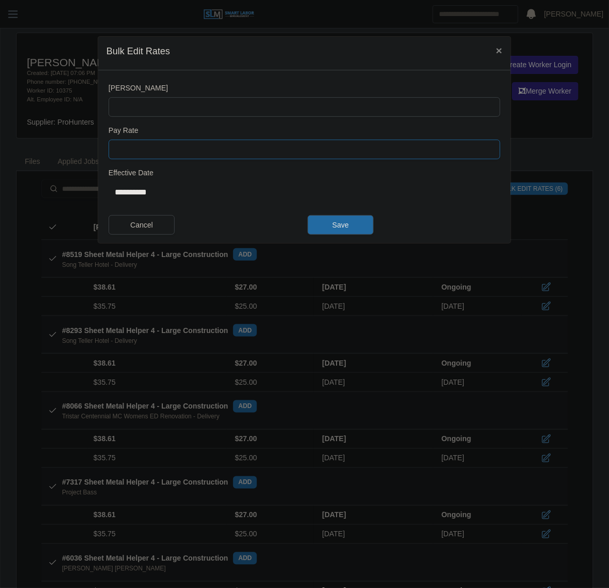
click at [153, 158] on input "*****" at bounding box center [305, 150] width 392 height 20
type input "*"
type input "**"
click at [347, 192] on input "**********" at bounding box center [305, 192] width 392 height 21
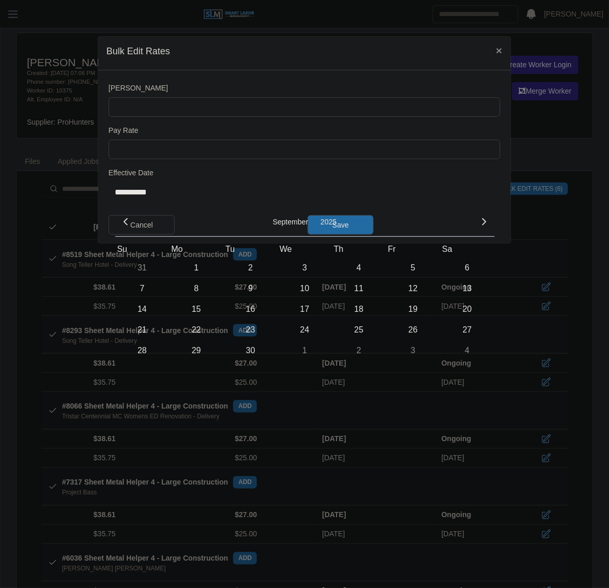
click at [197, 309] on span "15" at bounding box center [196, 309] width 17 height 17
type input "**********"
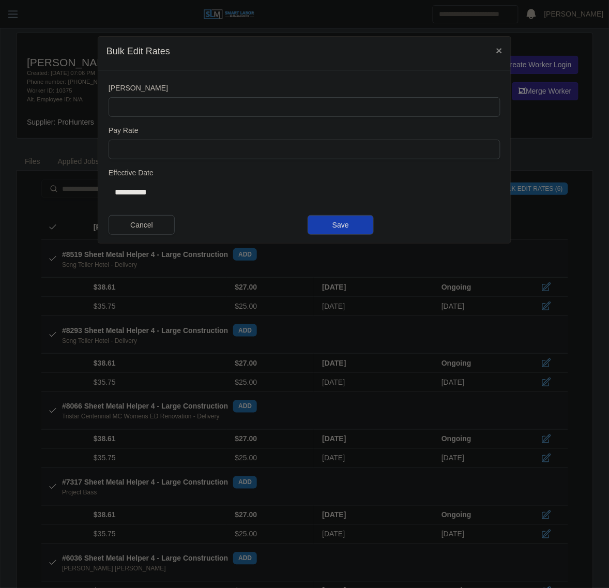
click at [333, 229] on button "Save" at bounding box center [341, 225] width 66 height 20
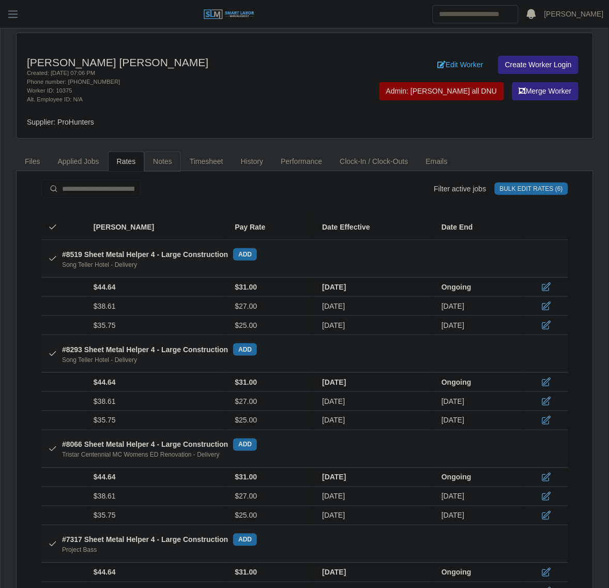
click at [158, 156] on link "Notes" at bounding box center [162, 162] width 37 height 20
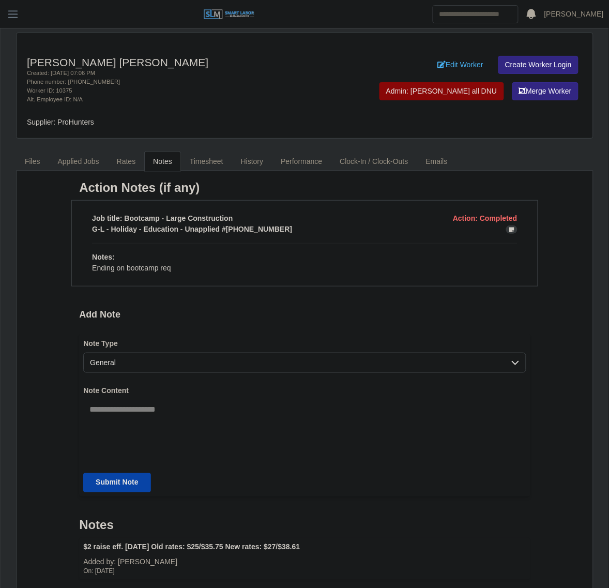
click at [167, 444] on textarea "Note Content" at bounding box center [304, 429] width 443 height 58
click at [112, 443] on textarea "**********" at bounding box center [304, 429] width 443 height 58
type textarea "**********"
click at [112, 486] on button "Submit Note" at bounding box center [116, 482] width 67 height 19
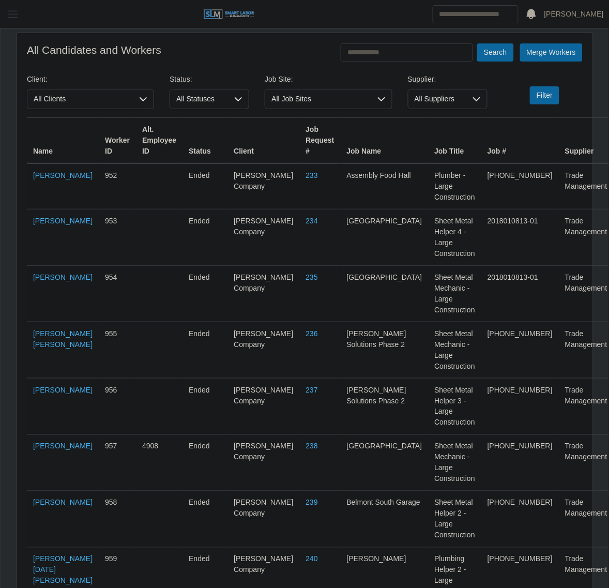
click at [13, 13] on span "button" at bounding box center [12, 14] width 13 height 12
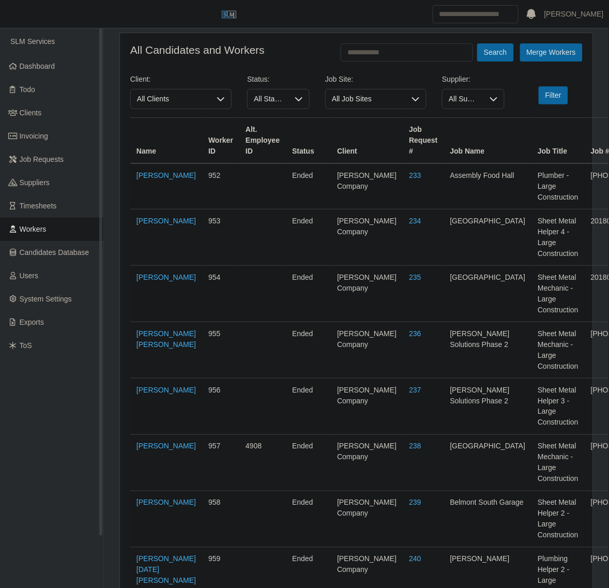
click at [42, 228] on span "Workers" at bounding box center [33, 229] width 27 height 8
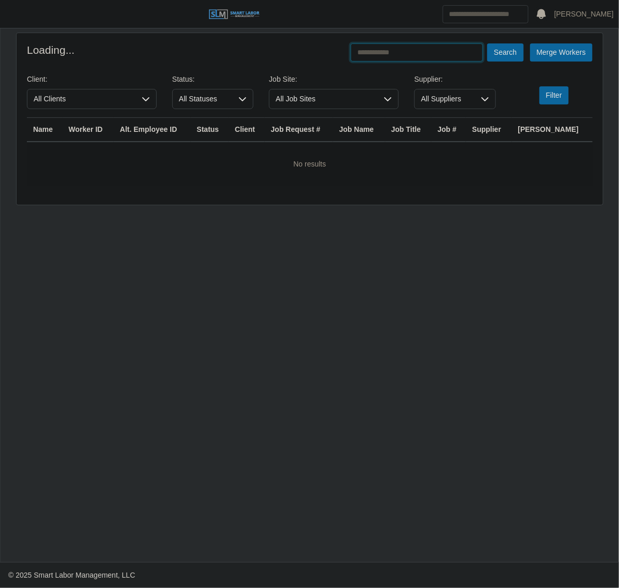
click at [402, 55] on input "text" at bounding box center [417, 52] width 132 height 18
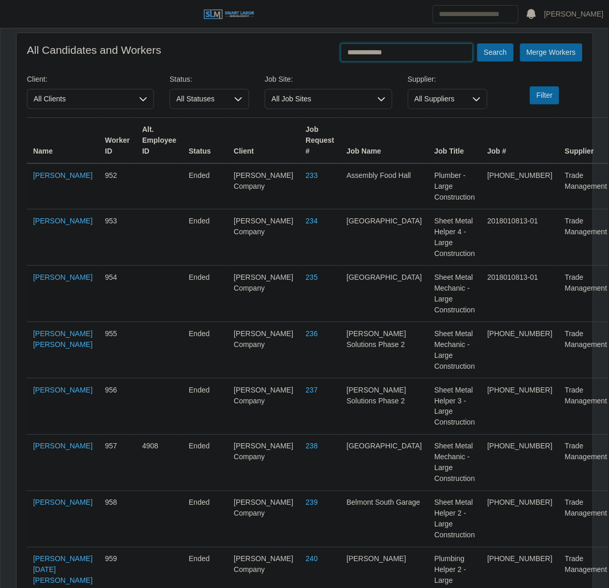
type input "**********"
click at [477, 43] on button "Search" at bounding box center [495, 52] width 36 height 18
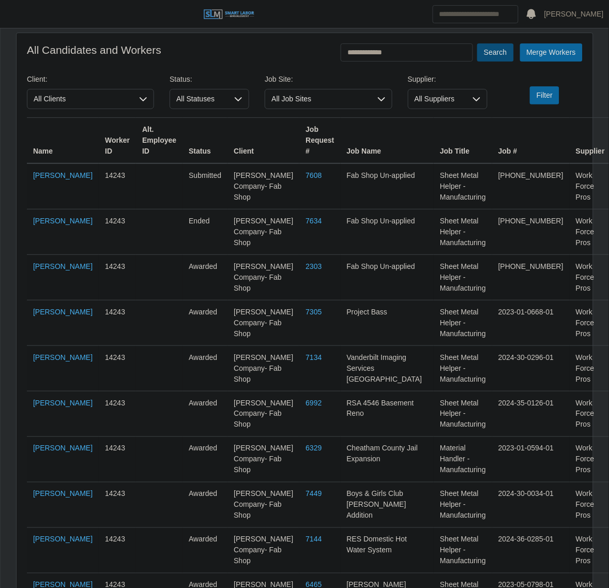
click at [500, 50] on button "Search" at bounding box center [495, 52] width 36 height 18
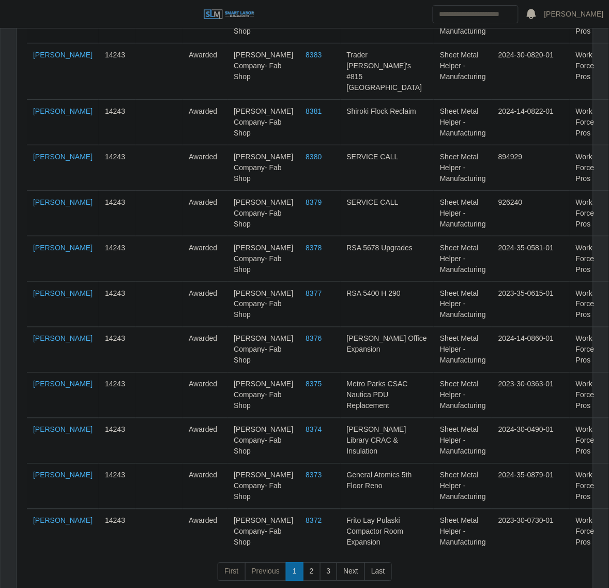
scroll to position [4222, 0]
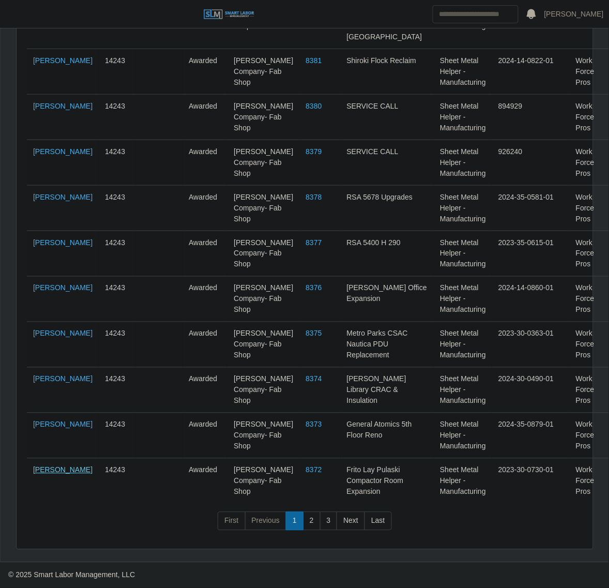
click at [47, 474] on link "Wilson Moreno" at bounding box center [62, 470] width 59 height 8
click at [466, 13] on input "Search" at bounding box center [476, 14] width 86 height 18
type input "**********"
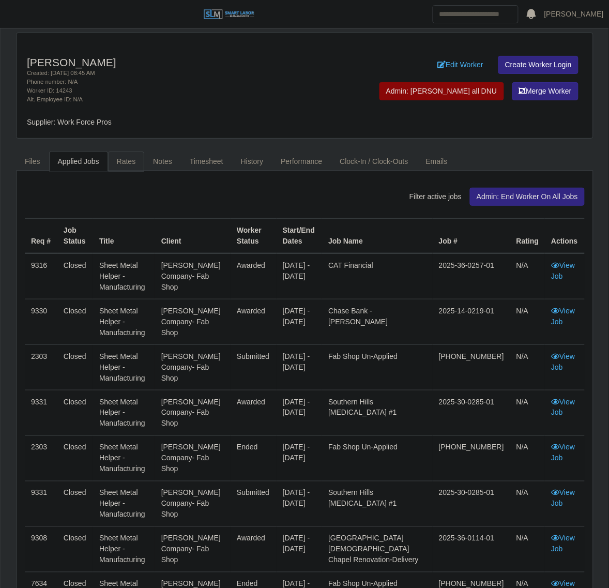
click at [125, 156] on link "Rates" at bounding box center [126, 162] width 37 height 20
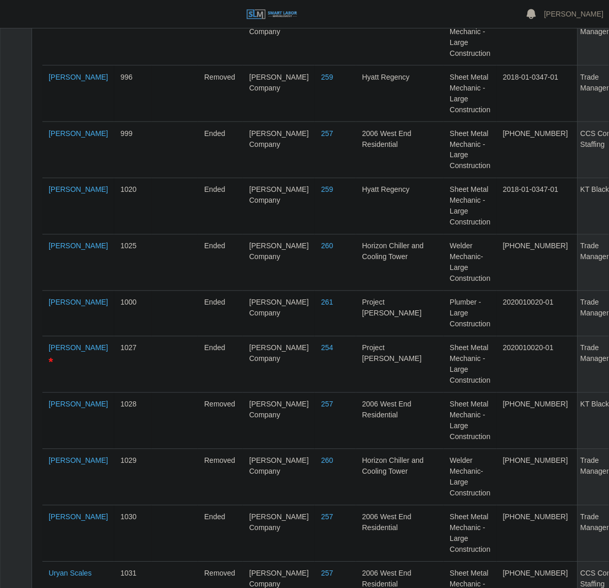
scroll to position [5237, 0]
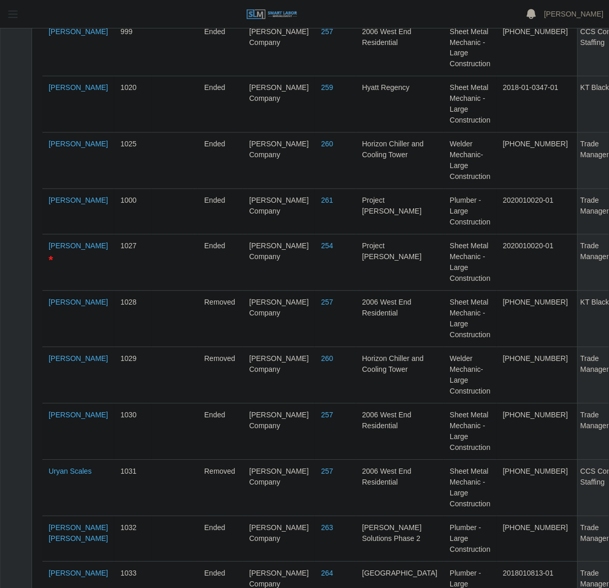
click at [9, 21] on button "button" at bounding box center [13, 14] width 26 height 17
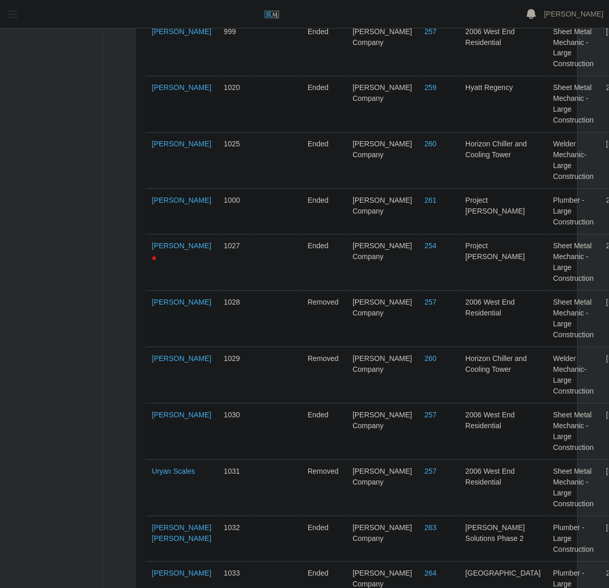
click at [16, 14] on span "button" at bounding box center [12, 14] width 13 height 12
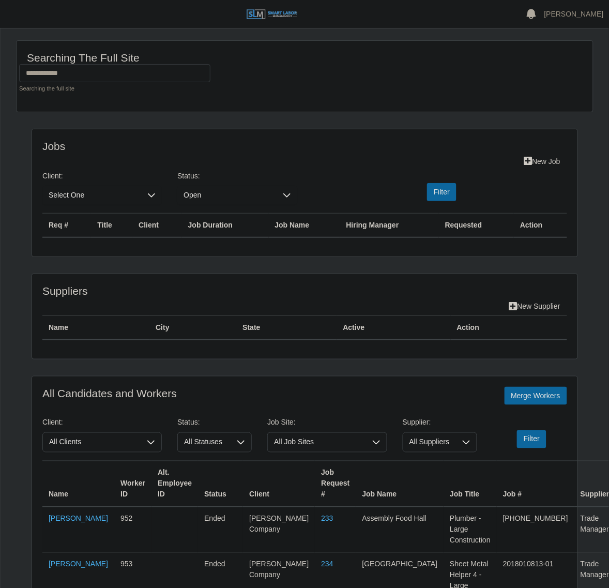
scroll to position [0, 0]
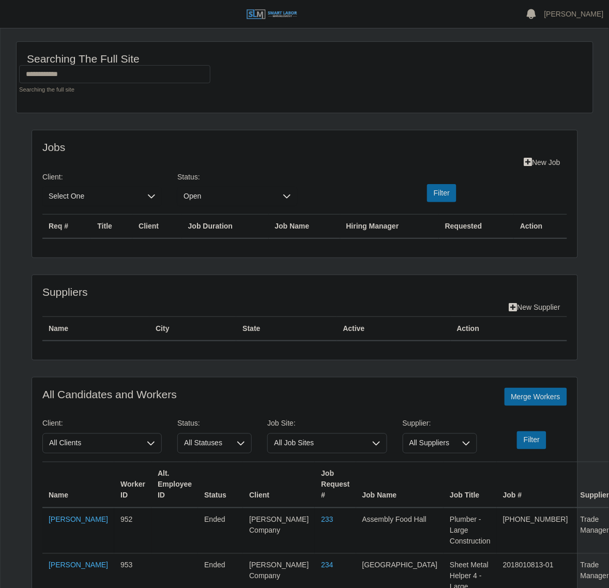
click at [14, 3] on header "Juan Castillo Account Settings Logout" at bounding box center [304, 14] width 609 height 28
click at [14, 25] on header "[PERSON_NAME] Account Settings Logout" at bounding box center [304, 14] width 609 height 28
click at [14, 20] on span "button" at bounding box center [12, 14] width 13 height 12
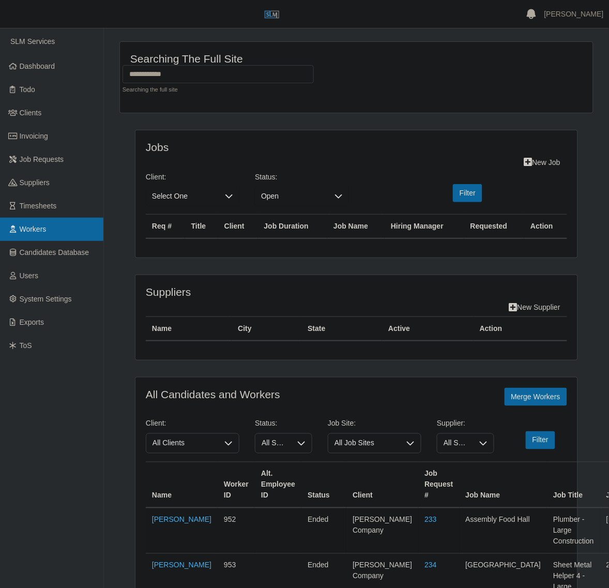
click at [41, 221] on link "Workers" at bounding box center [51, 229] width 103 height 23
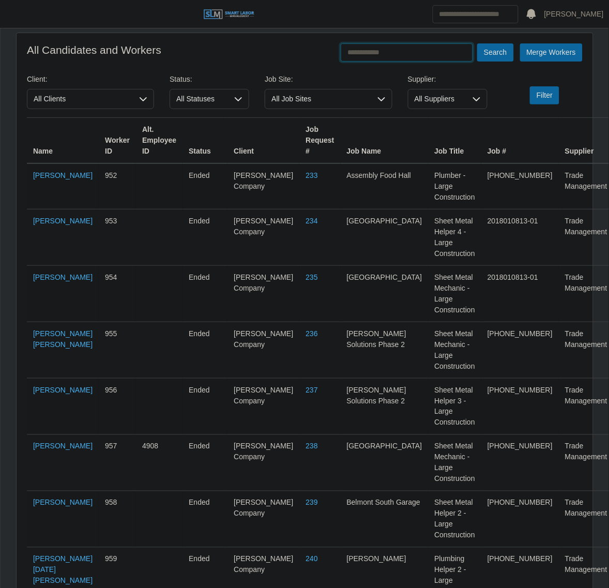
click at [359, 61] on input "text" at bounding box center [407, 52] width 132 height 18
type input "**********"
click at [477, 43] on button "Search" at bounding box center [495, 52] width 36 height 18
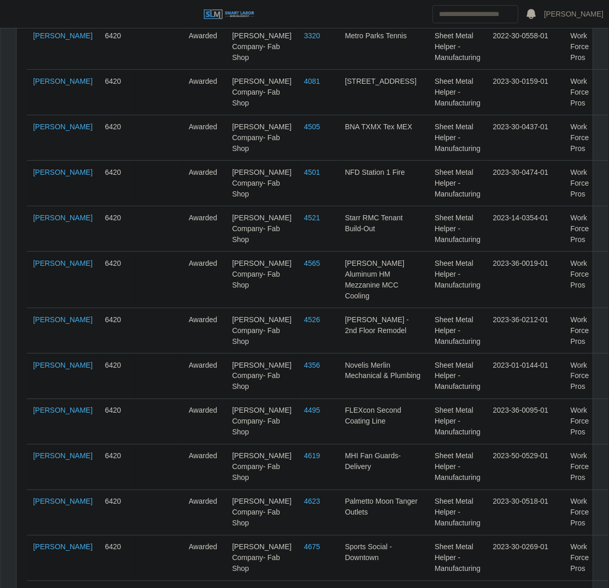
scroll to position [4222, 0]
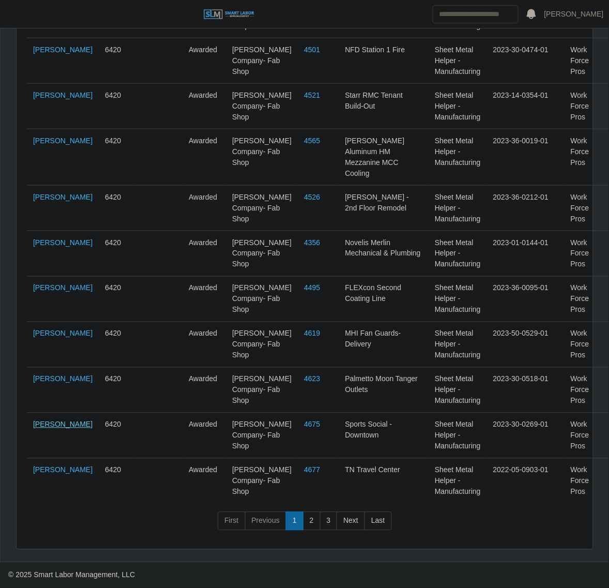
click at [45, 429] on link "Gilbert Arce" at bounding box center [62, 425] width 59 height 8
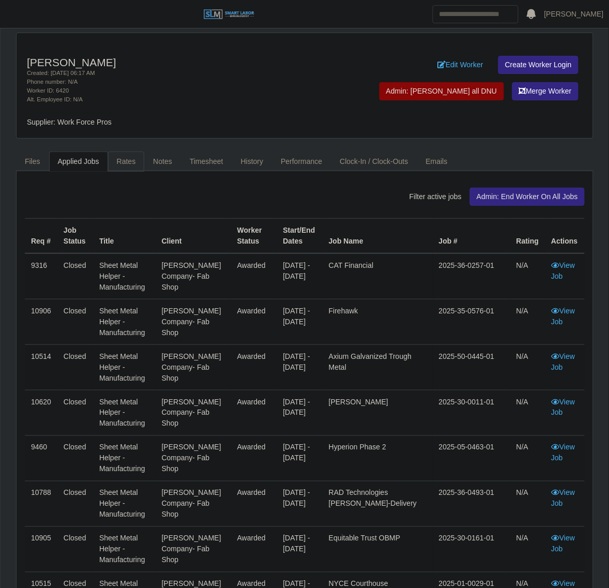
click at [131, 154] on link "Rates" at bounding box center [126, 162] width 37 height 20
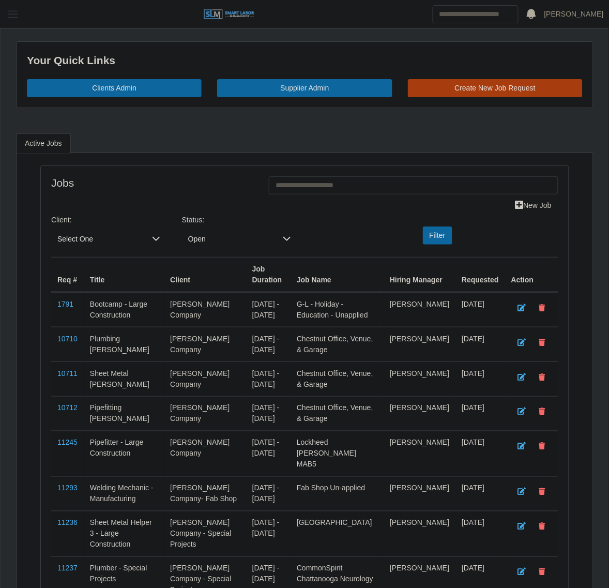
click at [6, 12] on span "button" at bounding box center [12, 14] width 13 height 12
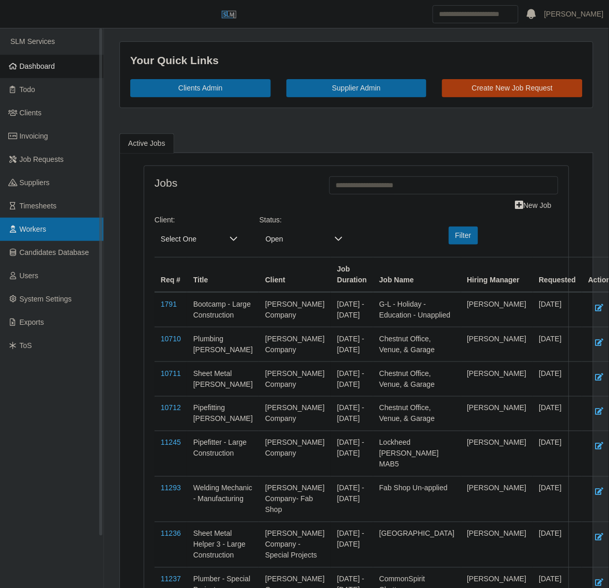
click at [47, 220] on link "Workers" at bounding box center [51, 229] width 103 height 23
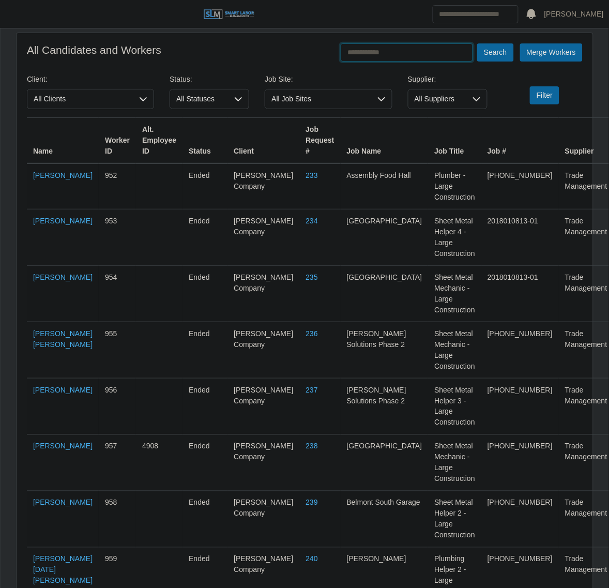
click at [398, 61] on input "text" at bounding box center [407, 52] width 132 height 18
type input "**********"
click at [477, 43] on button "Search" at bounding box center [495, 52] width 36 height 18
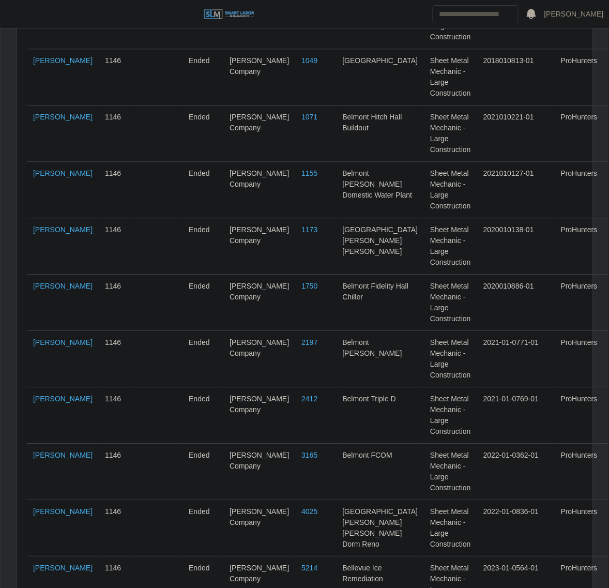
scroll to position [663, 0]
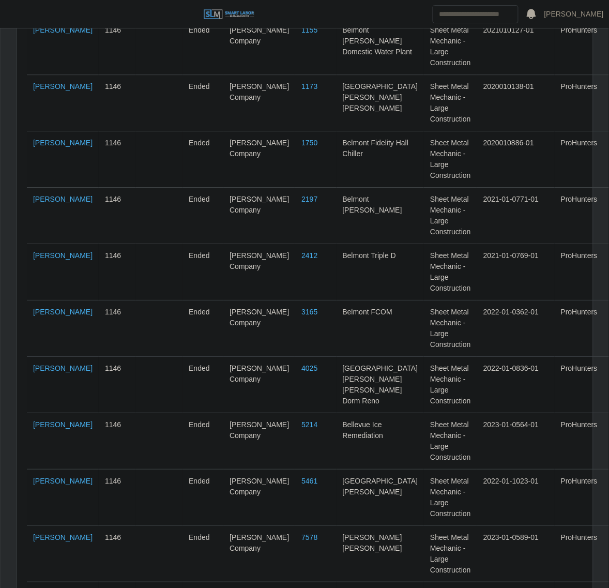
scroll to position [0, 0]
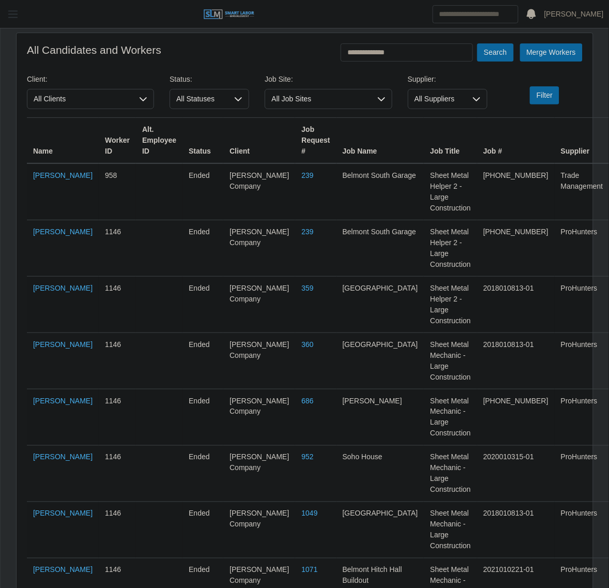
click at [1, 3] on header "[PERSON_NAME] Account Settings Logout" at bounding box center [304, 14] width 609 height 28
click at [7, 13] on span "button" at bounding box center [12, 14] width 13 height 12
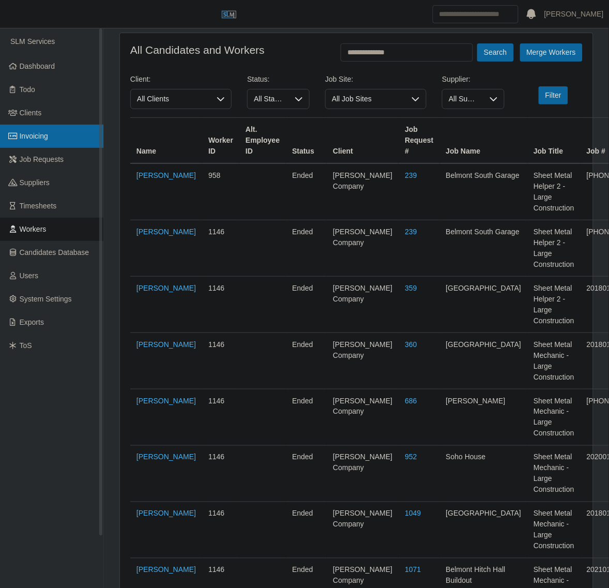
click at [53, 136] on link "Invoicing" at bounding box center [51, 136] width 103 height 23
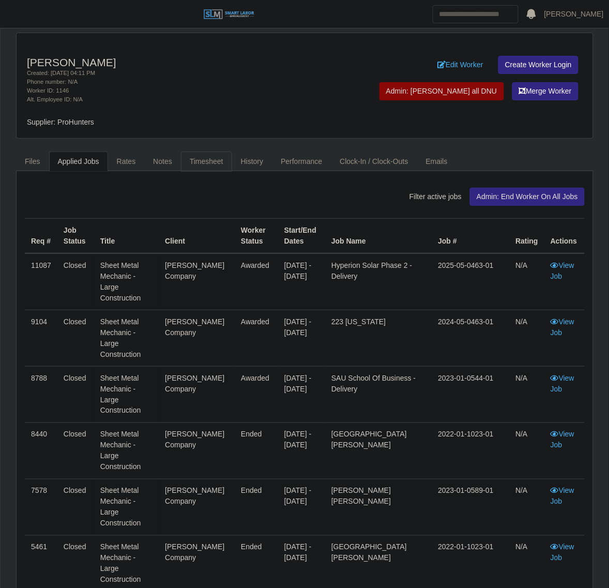
click at [198, 155] on link "Timesheet" at bounding box center [206, 162] width 51 height 20
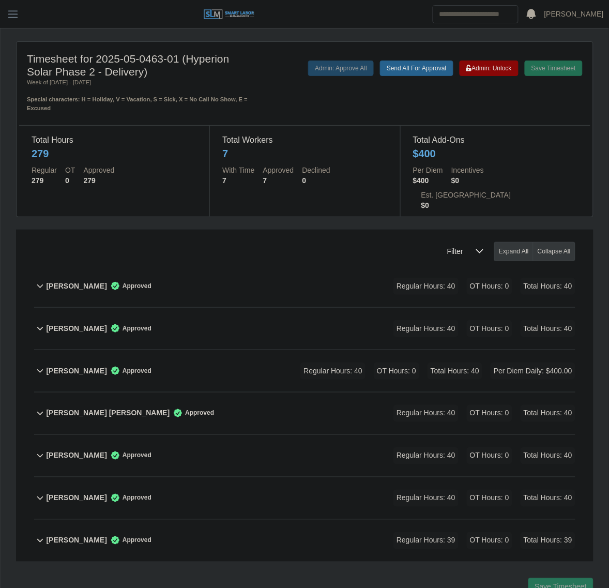
click at [373, 320] on div "Regular Hours: 40 OT Hours: 0 Total Hours: 40" at bounding box center [470, 328] width 211 height 17
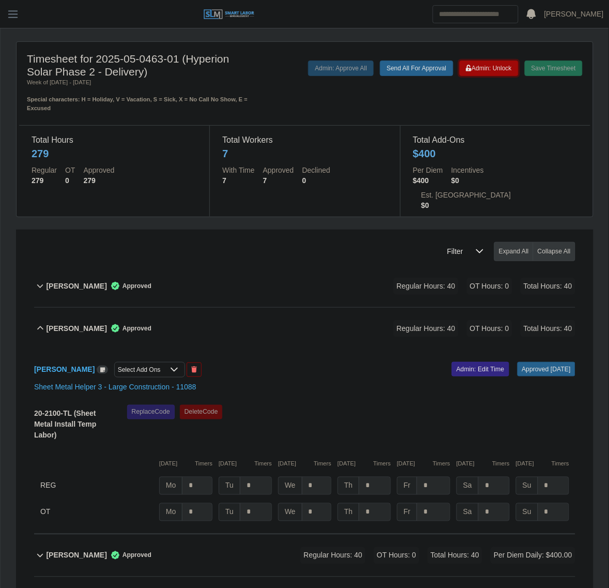
click at [507, 71] on span "Admin: Unlock" at bounding box center [490, 68] width 46 height 7
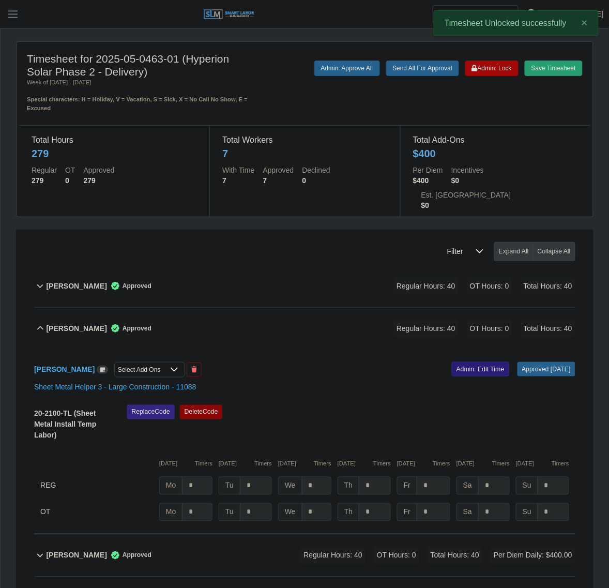
click at [475, 362] on link "Admin: Edit Time" at bounding box center [480, 369] width 57 height 14
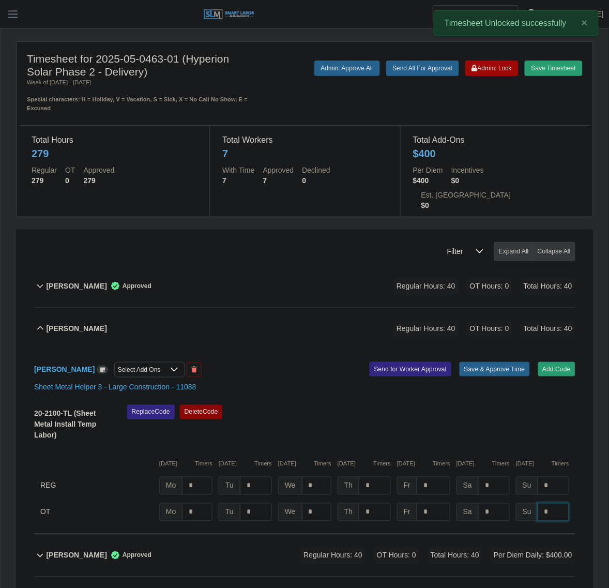
drag, startPoint x: 551, startPoint y: 487, endPoint x: 550, endPoint y: 478, distance: 8.9
click at [551, 503] on input "*" at bounding box center [554, 512] width 32 height 18
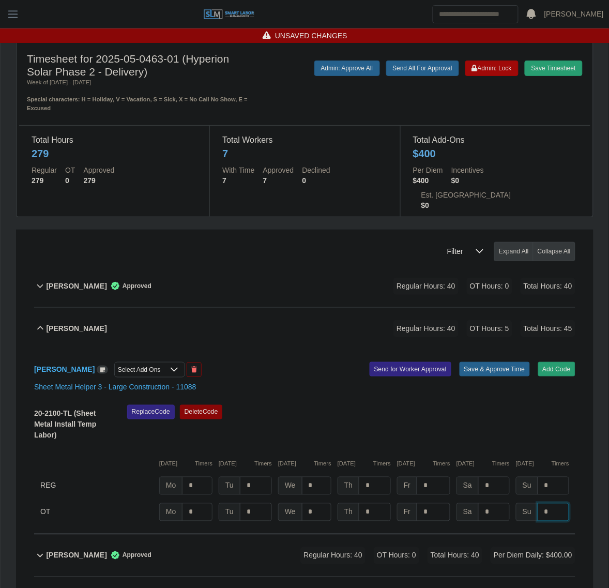
type input "*"
drag, startPoint x: 499, startPoint y: 484, endPoint x: 494, endPoint y: 479, distance: 6.6
click at [494, 479] on div "20-2100-TL (Sheet Metal Install Temp Labor) Replace Code Delete Code 09/08/2025…" at bounding box center [305, 463] width 542 height 116
type input "*"
drag, startPoint x: 442, startPoint y: 395, endPoint x: 508, endPoint y: 342, distance: 84.3
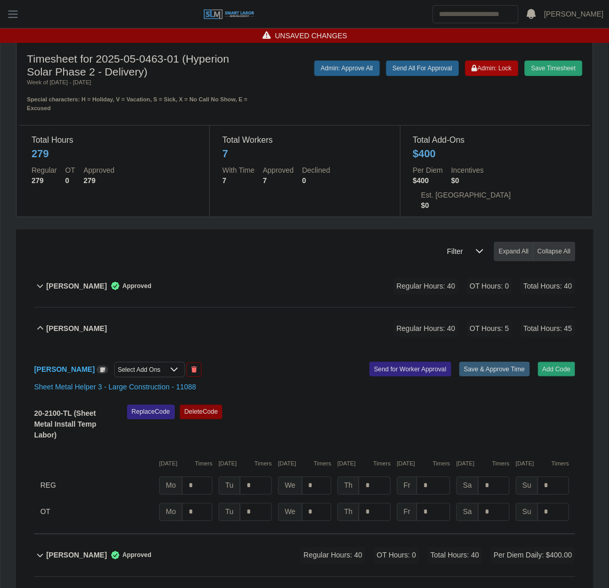
click at [443, 405] on div "Replace Code Delete Code" at bounding box center [351, 426] width 464 height 42
click at [511, 362] on button "Save & Approve Time" at bounding box center [495, 369] width 70 height 14
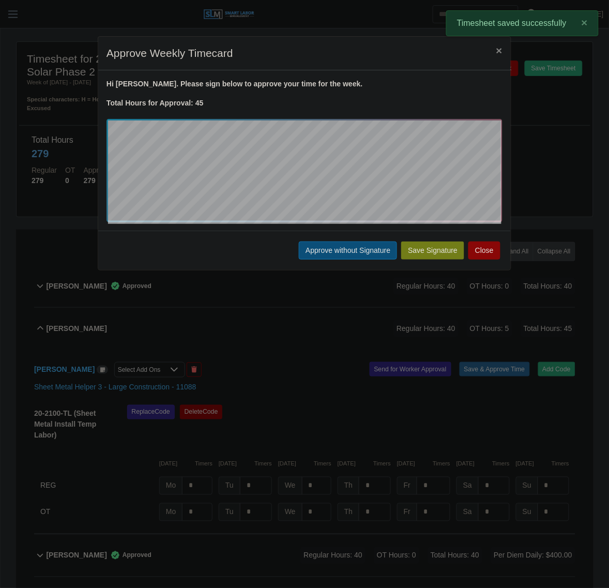
click at [324, 253] on button "Approve without Signature" at bounding box center [348, 251] width 98 height 18
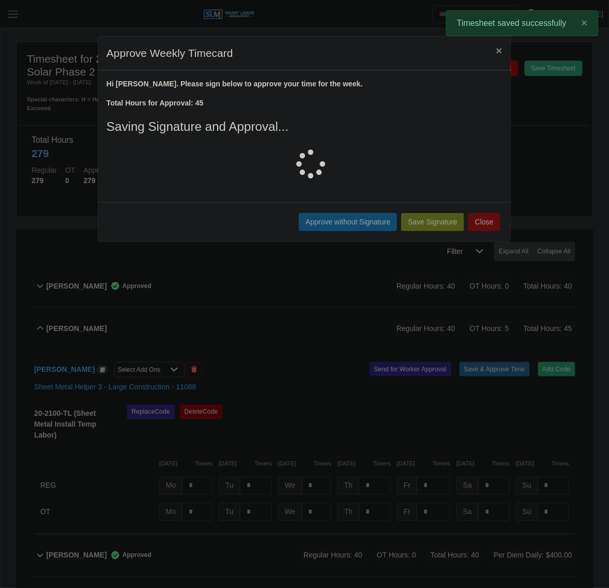
click at [267, 308] on div "Joshua Montemayor Regular Hours: 40 OT Hours: 5 Total Hours: 45" at bounding box center [311, 329] width 530 height 42
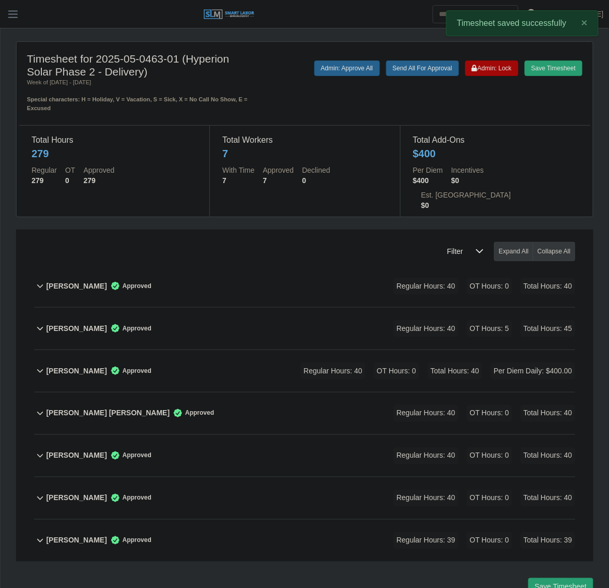
click at [248, 436] on div "Robert Mendoza Approved Regular Hours: 40 OT Hours: 0 Total Hours: 40" at bounding box center [311, 456] width 530 height 42
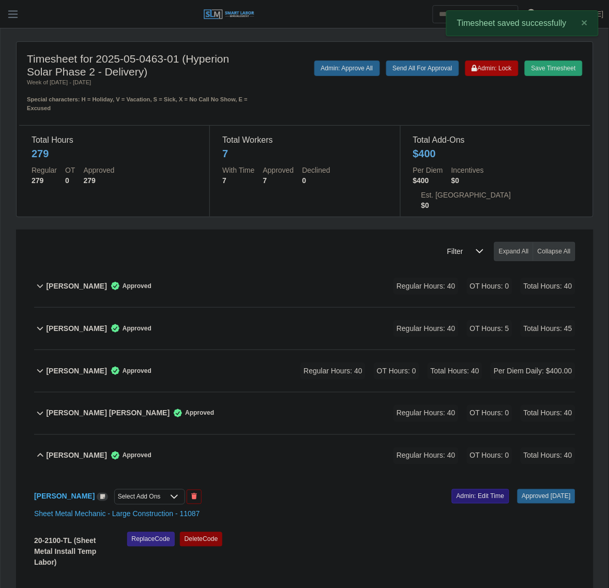
click at [462, 489] on link "Admin: Edit Time" at bounding box center [480, 496] width 57 height 14
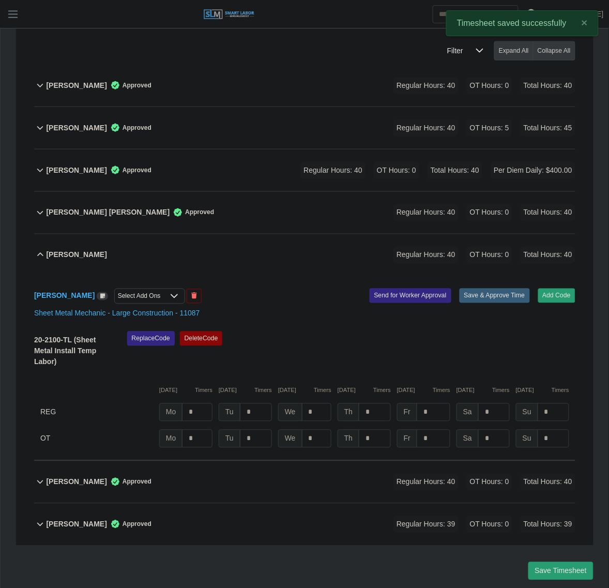
scroll to position [213, 0]
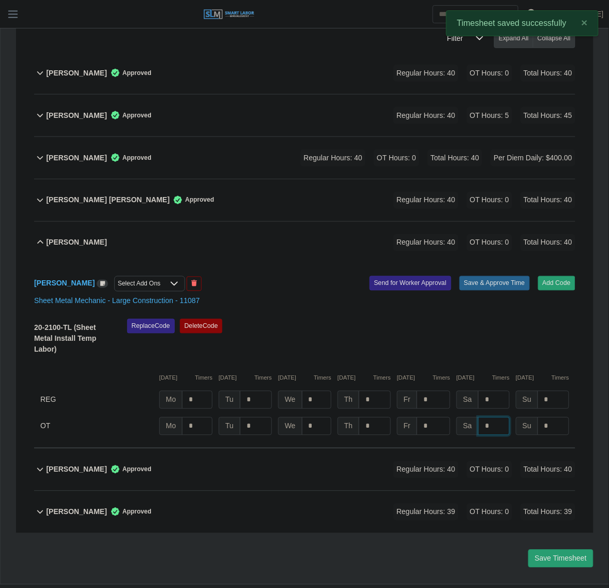
click at [490, 417] on input "*" at bounding box center [494, 426] width 32 height 18
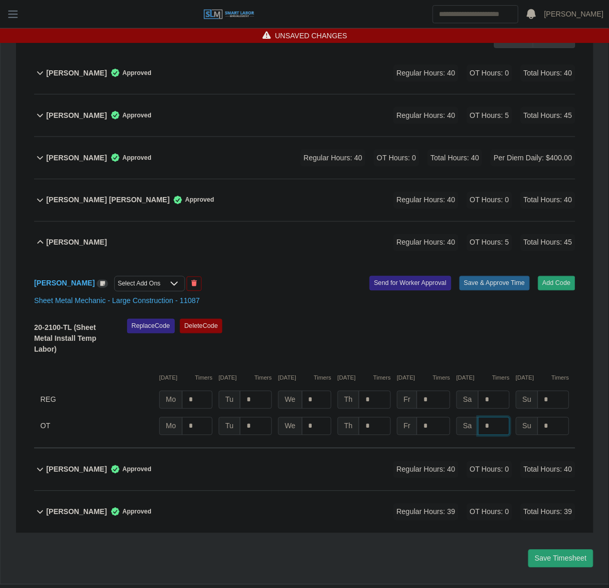
type input "*"
click at [476, 296] on div "Sheet Metal Mechanic - Large Construction - 11087" at bounding box center [304, 301] width 557 height 11
click at [477, 276] on div "Add Code Save & Approve Time Send for Worker Approval" at bounding box center [444, 284] width 279 height 16
click at [494, 276] on button "Save & Approve Time" at bounding box center [495, 283] width 70 height 14
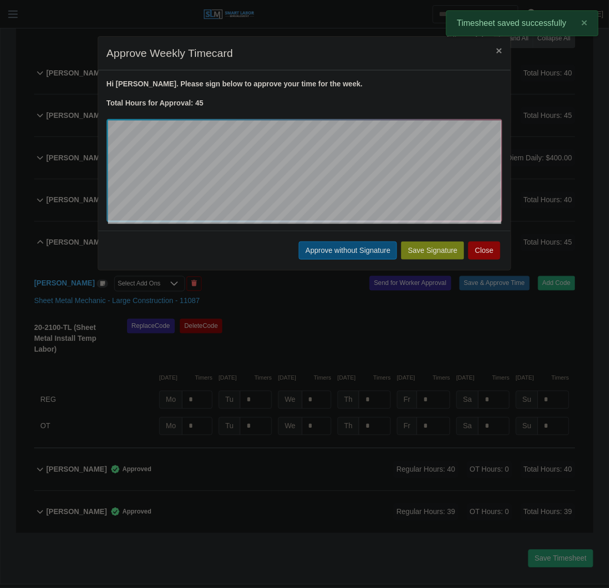
click at [334, 258] on button "Approve without Signature" at bounding box center [348, 251] width 98 height 18
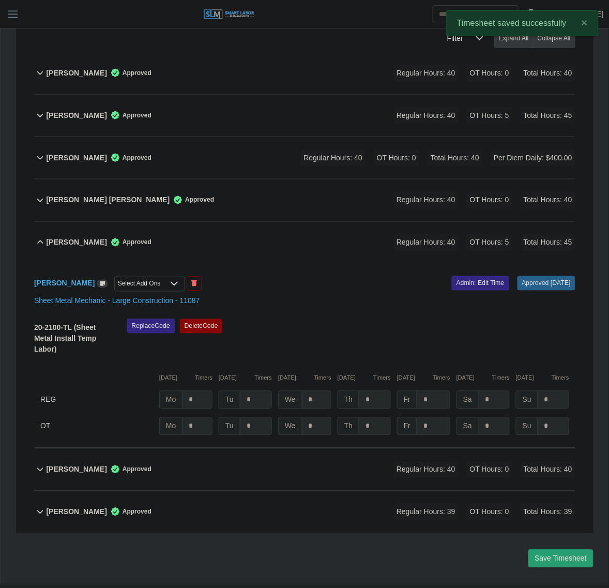
click at [196, 222] on div "Robert Mendoza Approved Regular Hours: 40 OT Hours: 5 Total Hours: 45" at bounding box center [311, 243] width 530 height 42
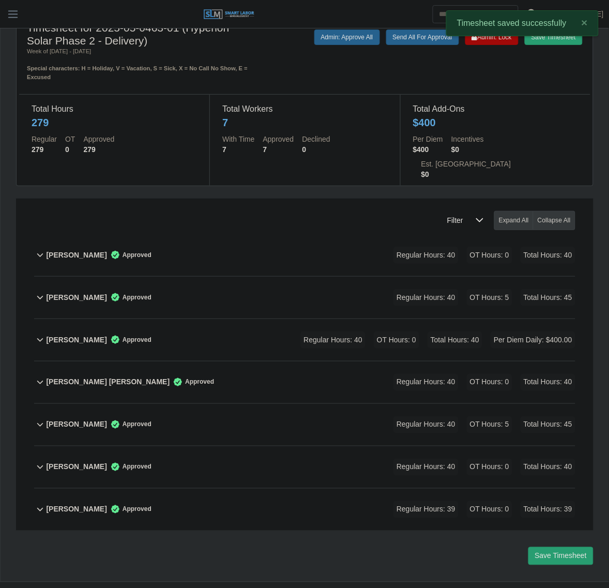
scroll to position [27, 0]
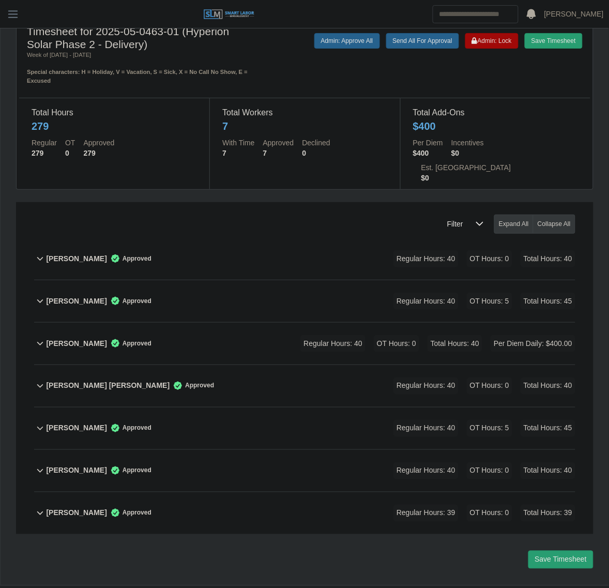
click at [247, 368] on div "Raul Hernandez Perez Approved Regular Hours: 40 OT Hours: 0 Total Hours: 40" at bounding box center [311, 386] width 530 height 42
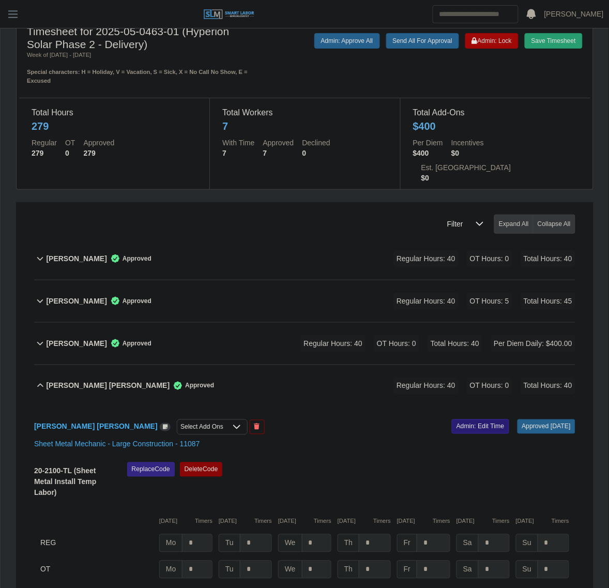
click at [460, 419] on link "Admin: Edit Time" at bounding box center [480, 426] width 57 height 14
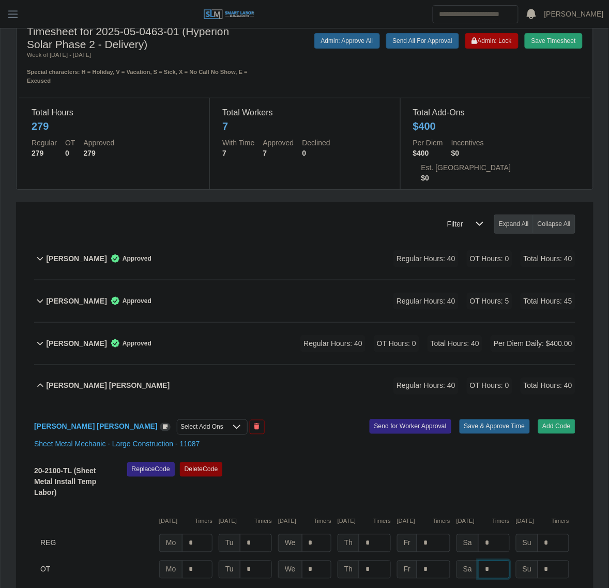
click at [493, 561] on input "*" at bounding box center [494, 570] width 32 height 18
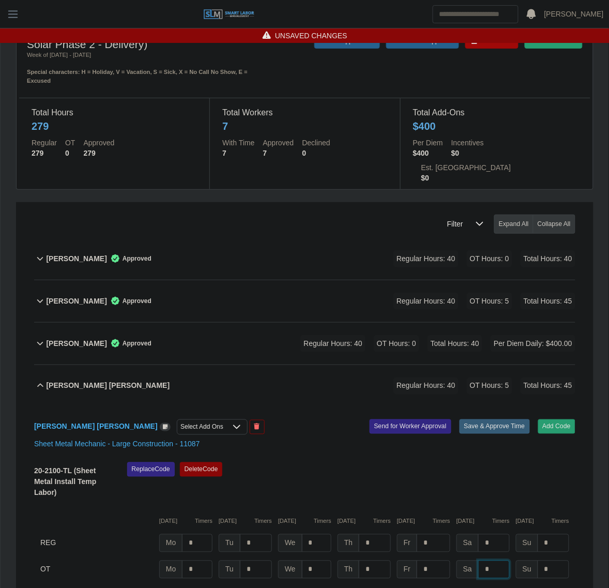
type input "*"
click at [489, 419] on button "Save & Approve Time" at bounding box center [495, 426] width 70 height 14
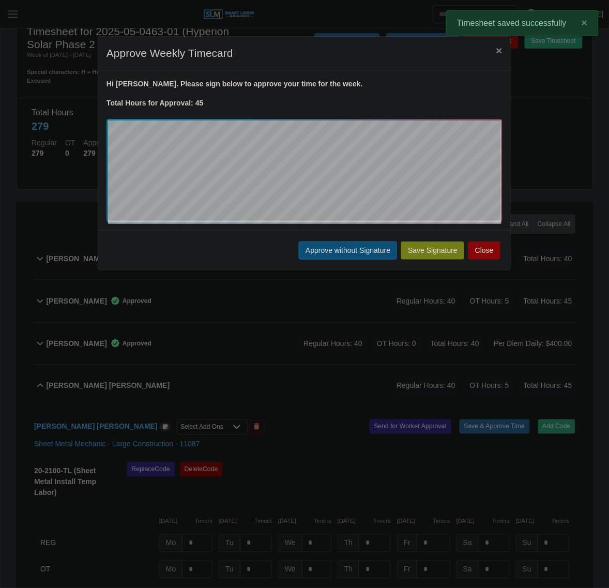
click at [354, 252] on button "Approve without Signature" at bounding box center [348, 251] width 98 height 18
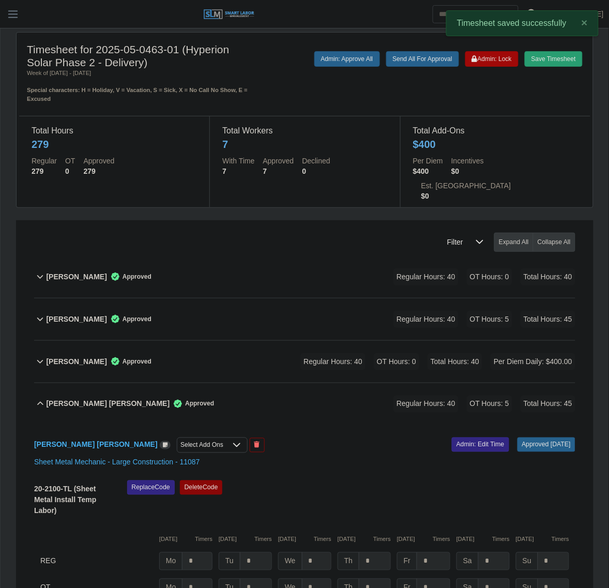
scroll to position [0, 0]
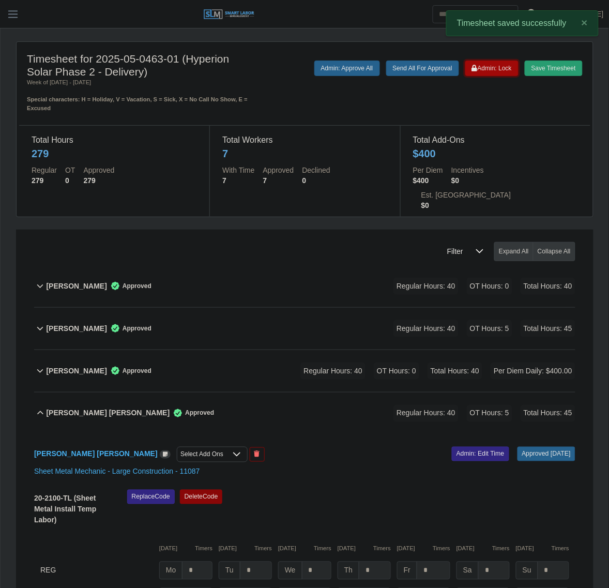
click at [494, 76] on button "Admin: Lock" at bounding box center [492, 69] width 53 height 16
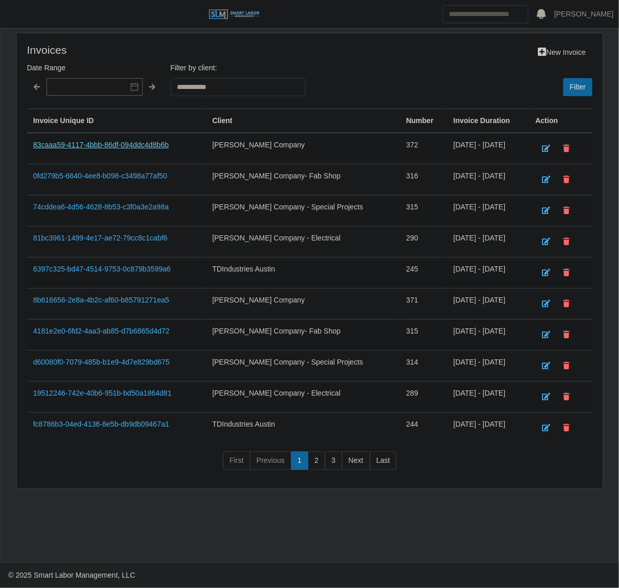
click at [120, 143] on link "83caaa59-4117-4bbb-86df-094ddc4d8b6b" at bounding box center [101, 145] width 136 height 8
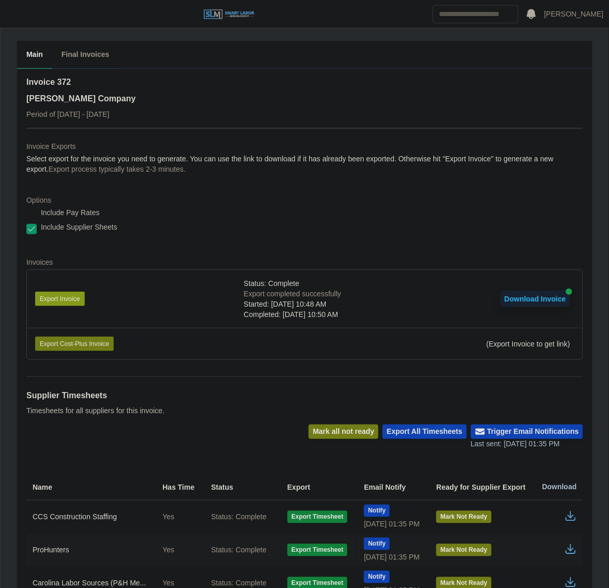
drag, startPoint x: 45, startPoint y: 291, endPoint x: 40, endPoint y: 294, distance: 6.0
click at [45, 291] on li "Export Invoice Status: Complete Export completed successfully Started: [DATE] 1…" at bounding box center [305, 299] width 556 height 58
click at [40, 303] on button "Export Invoice" at bounding box center [60, 299] width 50 height 14
click at [573, 549] on icon "button" at bounding box center [571, 549] width 12 height 12
